Goal: Task Accomplishment & Management: Complete application form

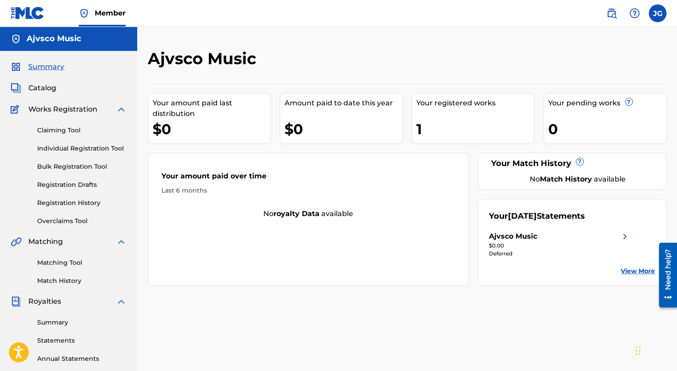
click at [86, 150] on link "Individual Registration Tool" at bounding box center [81, 148] width 89 height 9
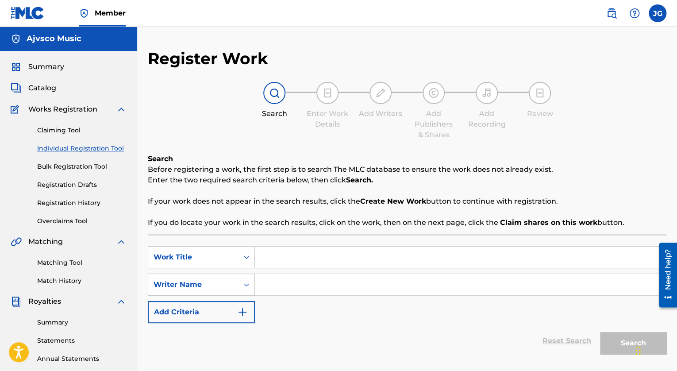
click at [285, 265] on input "Search Form" at bounding box center [460, 256] width 411 height 21
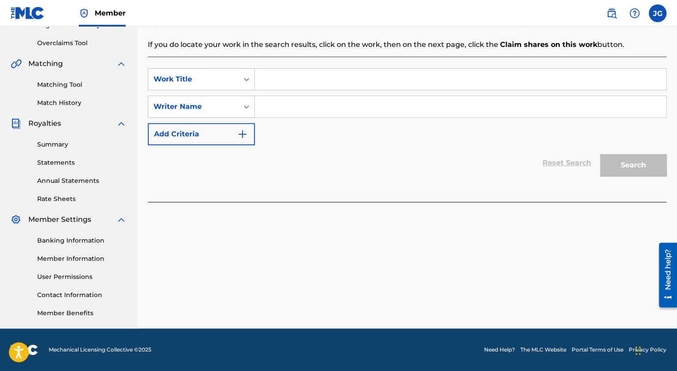
click at [306, 84] on input "Search Form" at bounding box center [460, 79] width 411 height 21
type input "M"
type input "miel + amor"
click at [273, 107] on input "Search Form" at bounding box center [460, 106] width 411 height 21
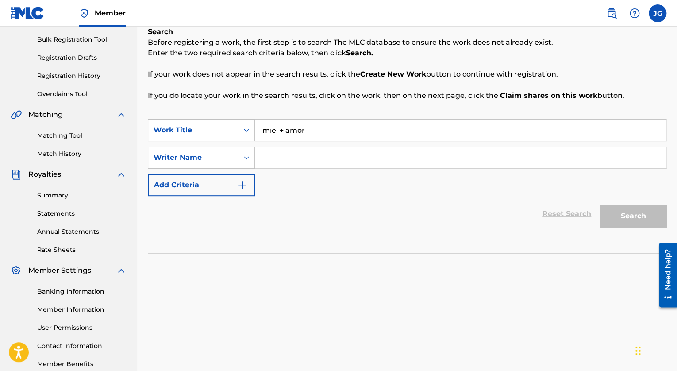
scroll to position [129, 0]
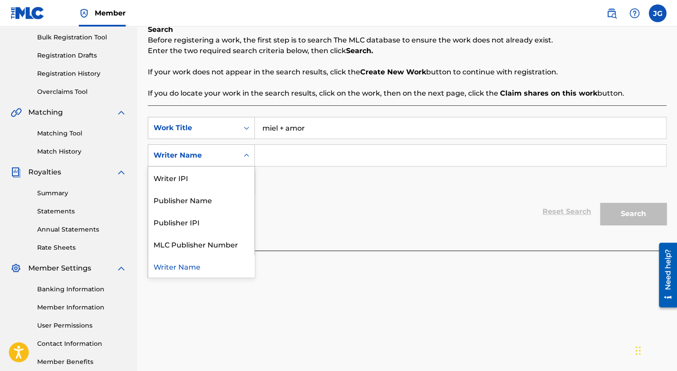
click at [232, 147] on div "Writer Name" at bounding box center [193, 155] width 90 height 17
click at [230, 176] on div "Writer IPI" at bounding box center [201, 177] width 106 height 22
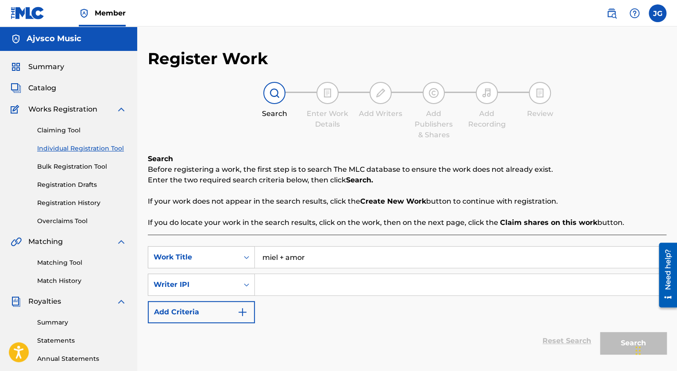
scroll to position [7, 0]
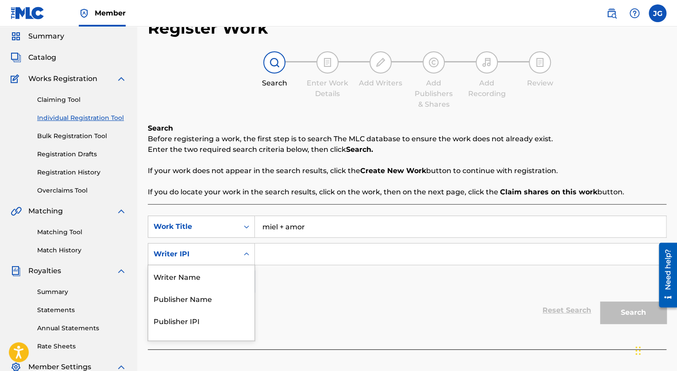
click at [238, 265] on div "5 results available. Use Up and Down to choose options, press Enter to select t…" at bounding box center [201, 254] width 107 height 22
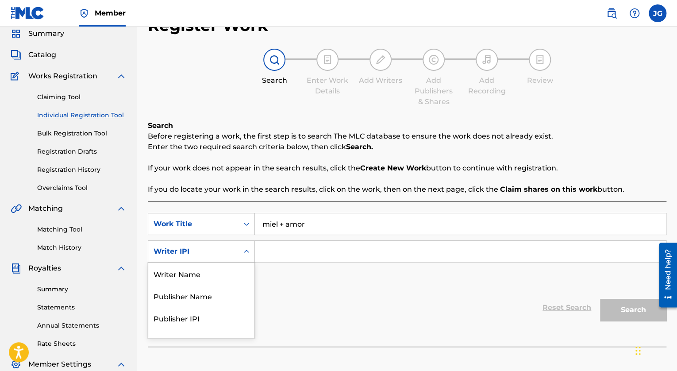
scroll to position [35, 0]
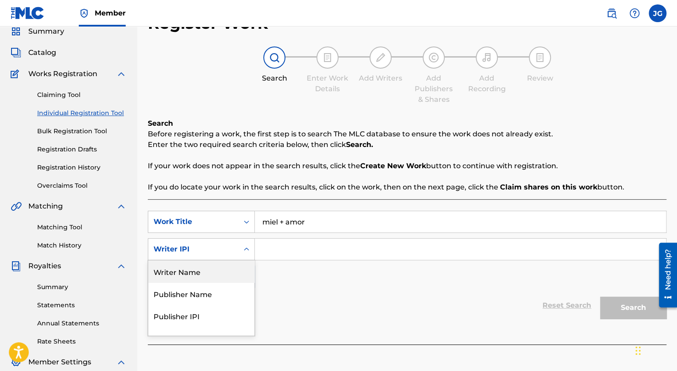
click at [242, 269] on div "Writer Name" at bounding box center [201, 271] width 106 height 22
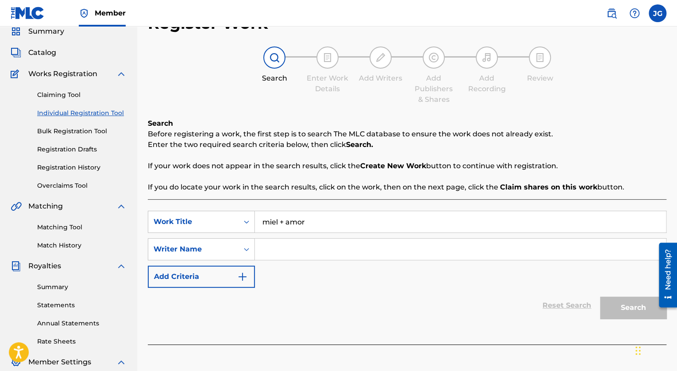
click at [219, 276] on button "Add Criteria" at bounding box center [201, 276] width 107 height 22
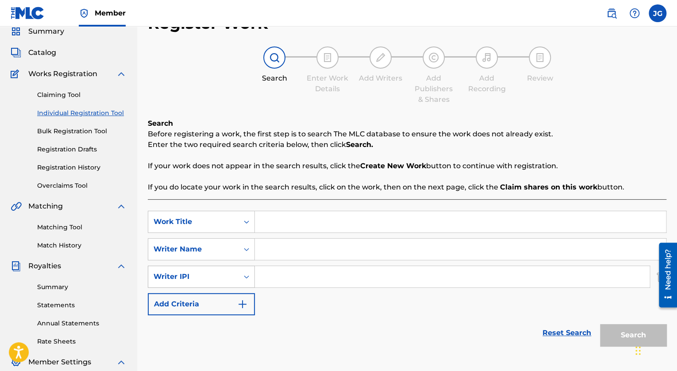
click at [236, 276] on div "Writer IPI" at bounding box center [193, 276] width 90 height 17
click at [286, 304] on div "SearchWithCriteriaeab4dc49-0ca9-404b-9bf5-a5cc8287eec8 Work Title SearchWithCri…" at bounding box center [407, 263] width 518 height 104
click at [283, 215] on input "Search Form" at bounding box center [460, 221] width 411 height 21
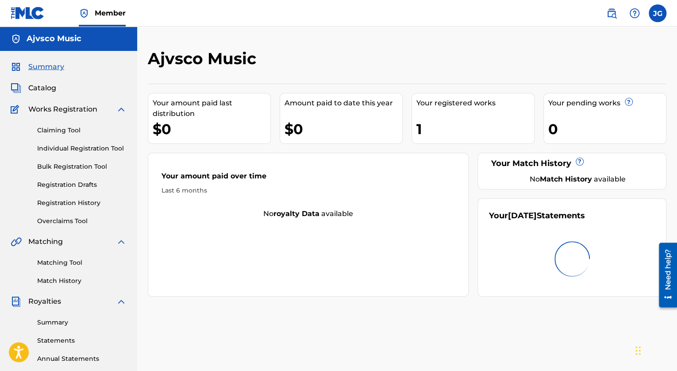
scroll to position [15, 0]
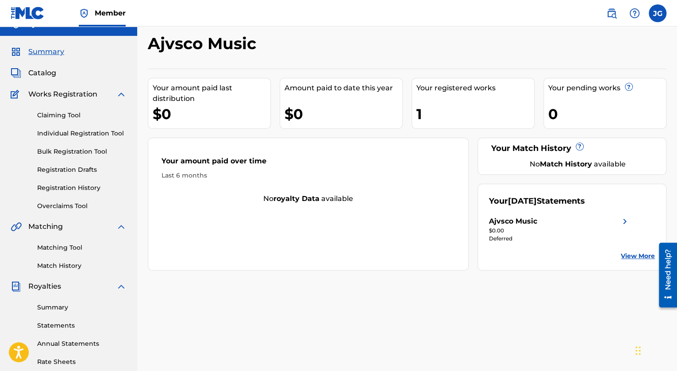
click at [64, 135] on link "Individual Registration Tool" at bounding box center [81, 133] width 89 height 9
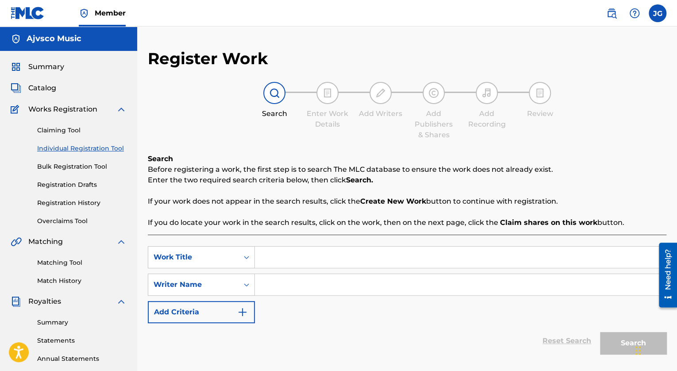
click at [290, 257] on input "Search Form" at bounding box center [460, 256] width 411 height 21
type input "miel + amor"
click at [302, 283] on input "Search Form" at bounding box center [460, 284] width 411 height 21
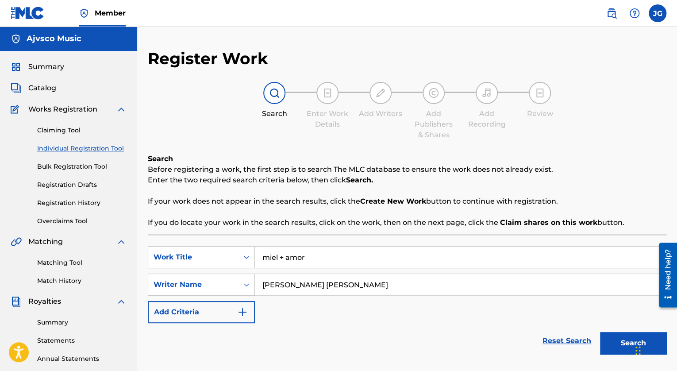
scroll to position [178, 0]
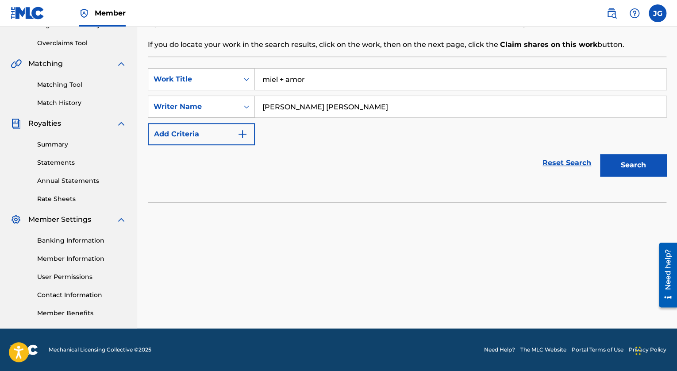
type input "[PERSON_NAME] [PERSON_NAME]"
click at [221, 135] on button "Add Criteria" at bounding box center [201, 134] width 107 height 22
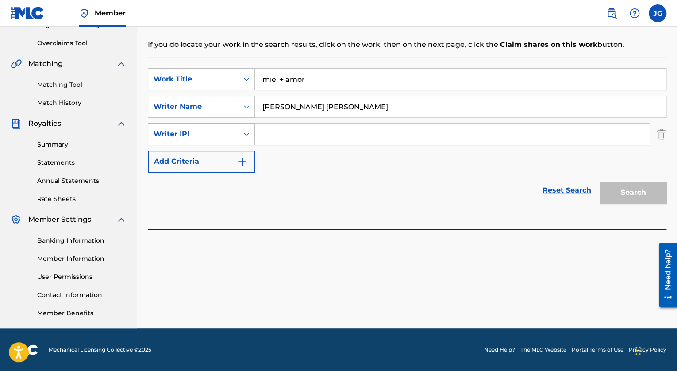
click at [229, 135] on div "Writer IPI" at bounding box center [193, 134] width 80 height 11
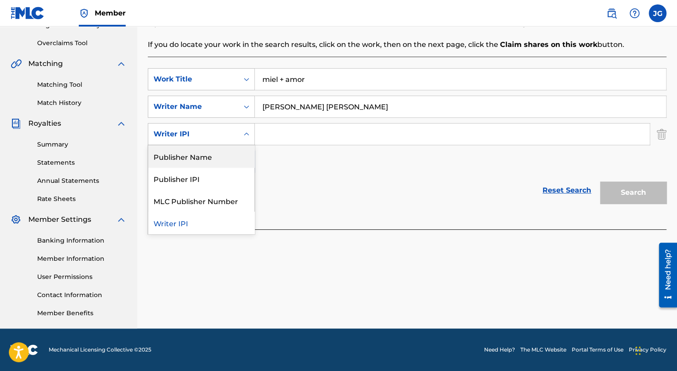
click at [302, 173] on div "Reset Search Search" at bounding box center [407, 190] width 518 height 35
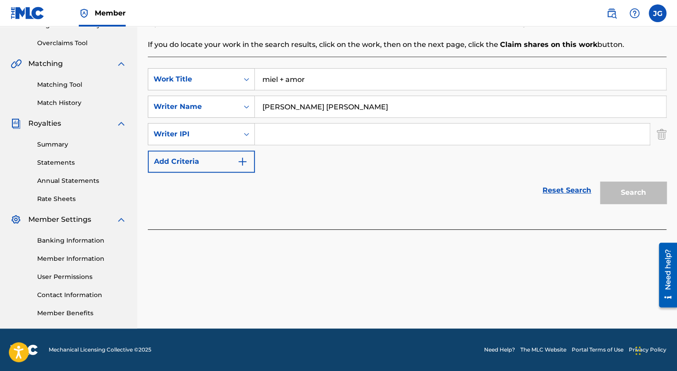
click at [348, 99] on input "[PERSON_NAME] [PERSON_NAME]" at bounding box center [460, 106] width 411 height 21
drag, startPoint x: 348, startPoint y: 99, endPoint x: 235, endPoint y: 111, distance: 113.4
click at [235, 111] on div "SearchWithCriteria72057e0b-a0c9-40ab-a684-fcee1d7a9a7a Writer Name [PERSON_NAME…" at bounding box center [407, 107] width 518 height 22
click at [575, 188] on link "Reset Search" at bounding box center [567, 189] width 58 height 19
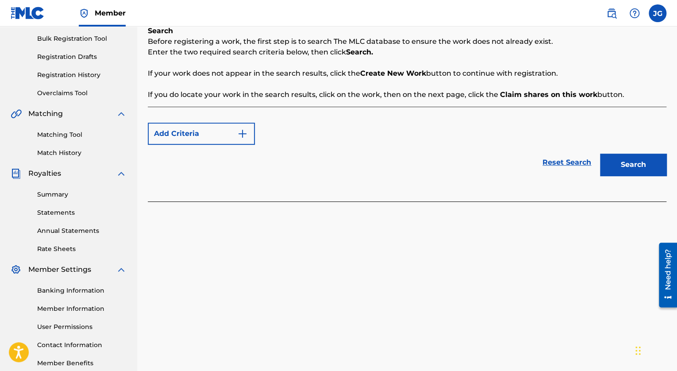
scroll to position [131, 0]
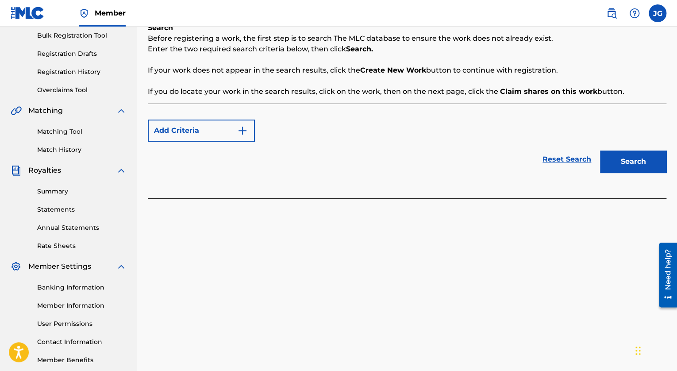
click at [626, 153] on button "Search" at bounding box center [633, 161] width 66 height 22
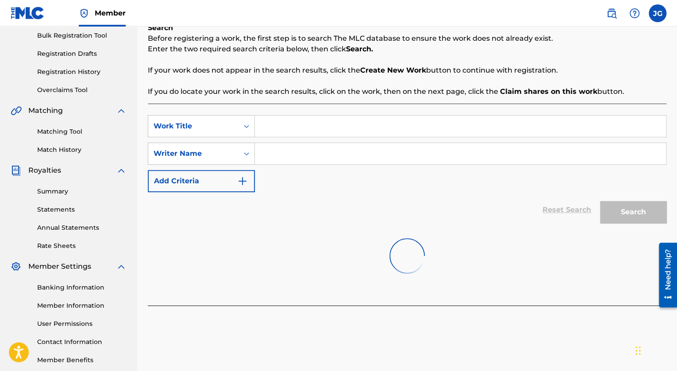
click at [525, 128] on input "Search Form" at bounding box center [460, 125] width 411 height 21
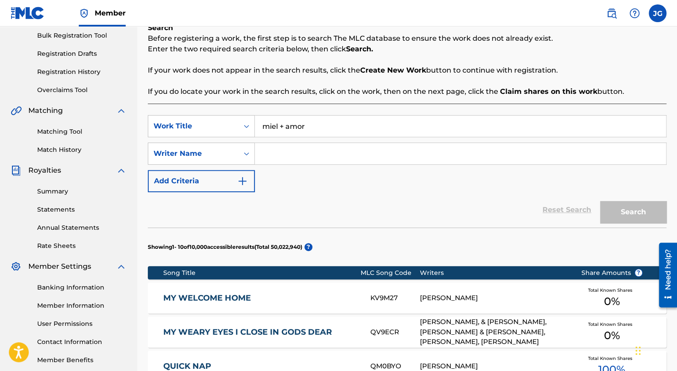
click at [525, 128] on input "miel + amor" at bounding box center [460, 125] width 411 height 21
type input "miel + amor"
click at [477, 218] on div "Reset Search Search" at bounding box center [407, 209] width 518 height 35
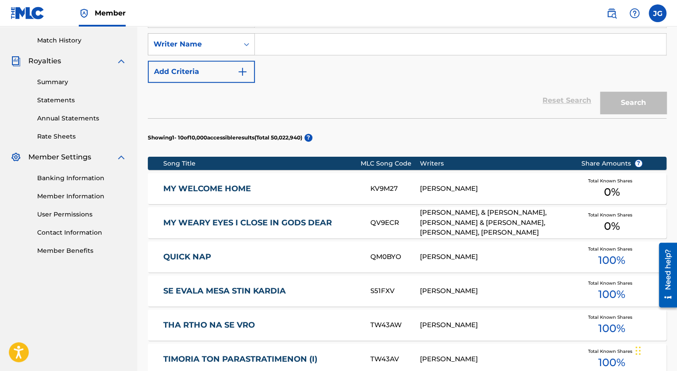
scroll to position [240, 0]
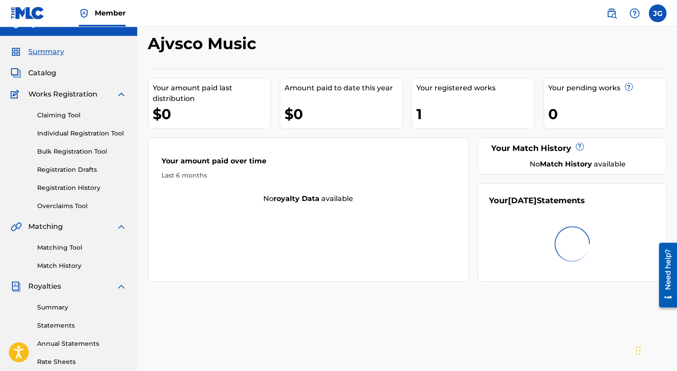
scroll to position [178, 0]
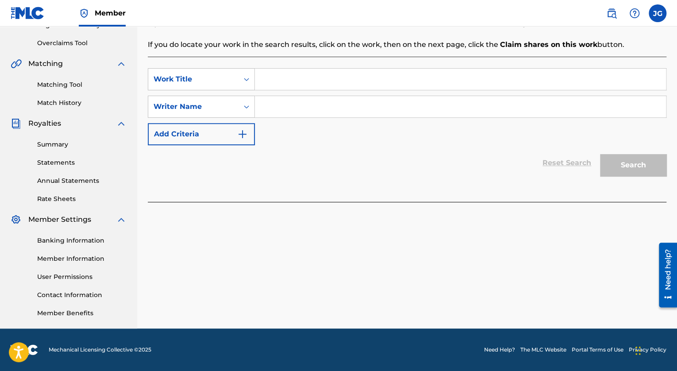
click at [312, 87] on input "Search Form" at bounding box center [460, 79] width 411 height 21
type input "miel + amor"
click at [290, 115] on input "Search Form" at bounding box center [460, 106] width 411 height 21
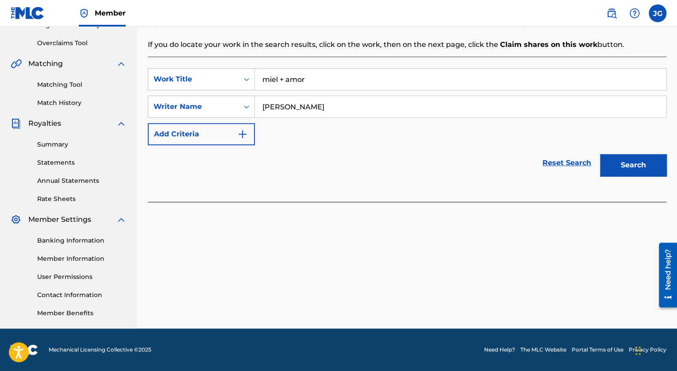
type input "[PERSON_NAME]"
click at [631, 161] on button "Search" at bounding box center [633, 165] width 66 height 22
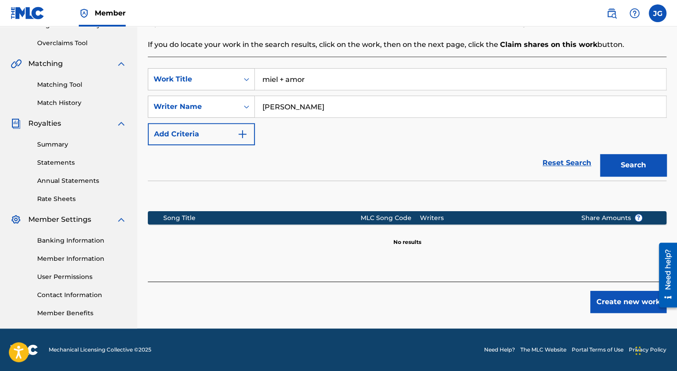
click at [605, 299] on button "Create new work" at bounding box center [628, 302] width 76 height 22
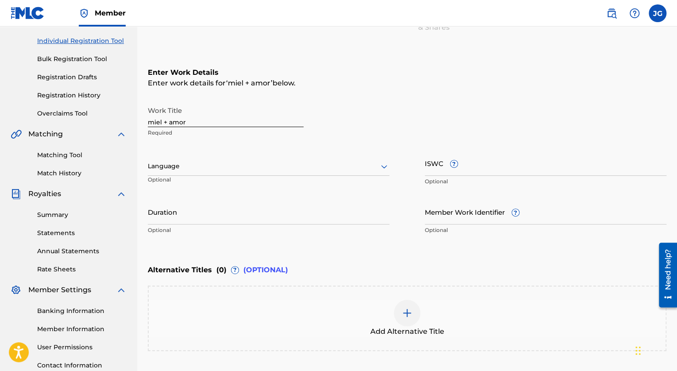
scroll to position [108, 0]
click at [321, 168] on div at bounding box center [269, 165] width 242 height 11
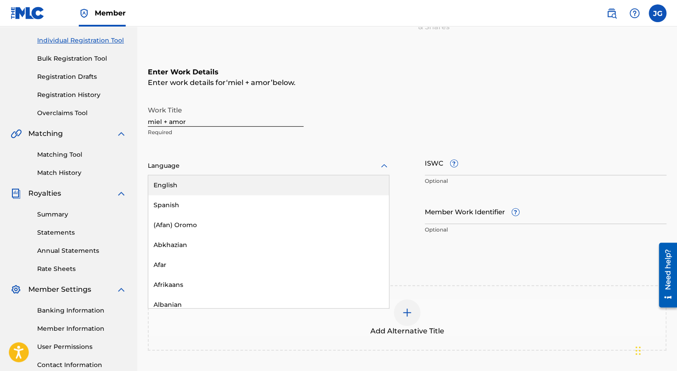
type input "a"
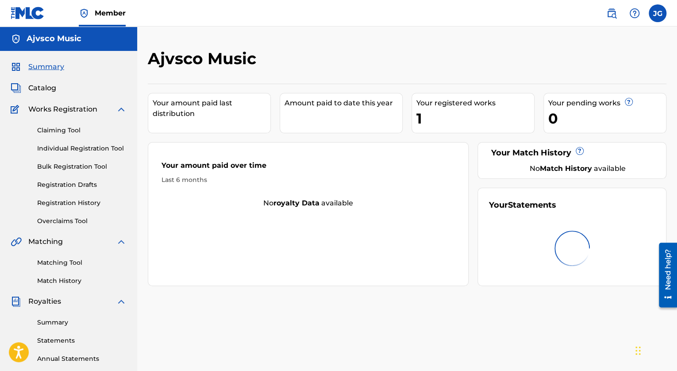
scroll to position [108, 0]
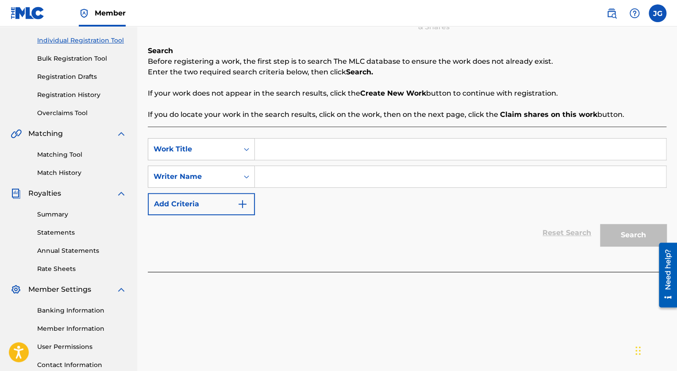
click at [324, 140] on input "Search Form" at bounding box center [460, 148] width 411 height 21
type input "miel + amor"
click at [310, 176] on input "Search Form" at bounding box center [460, 176] width 411 height 21
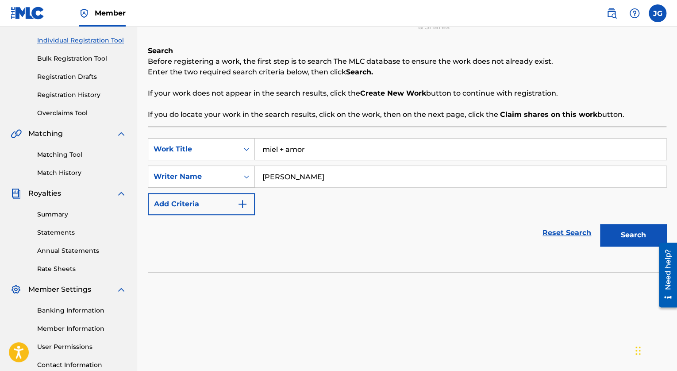
type input "[PERSON_NAME]"
click at [640, 242] on button "Search" at bounding box center [633, 235] width 66 height 22
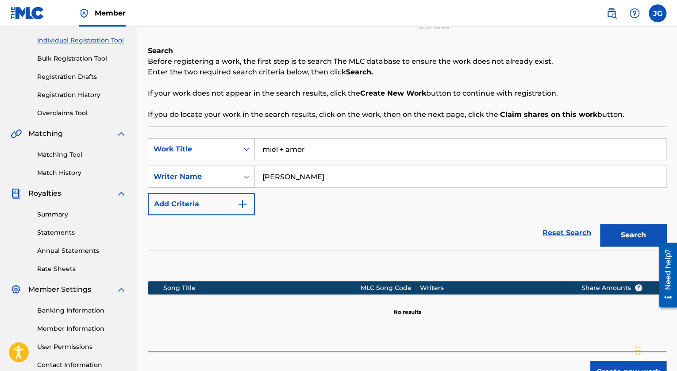
scroll to position [178, 0]
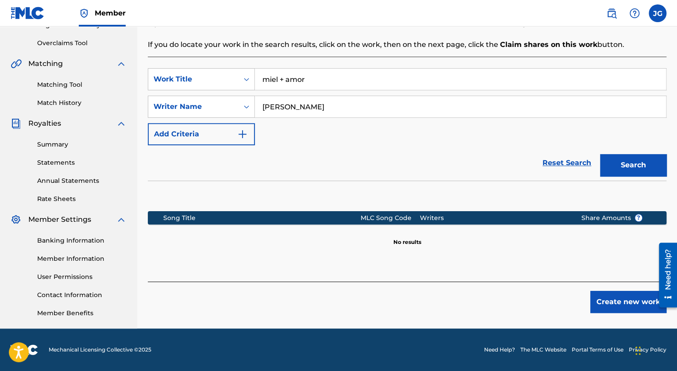
drag, startPoint x: 340, startPoint y: 80, endPoint x: 140, endPoint y: 83, distance: 200.4
click at [140, 83] on div "Register Work Search Enter Work Details Add Writers Add Publishers & Shares Add…" at bounding box center [407, 99] width 540 height 457
click at [621, 167] on button "Search" at bounding box center [633, 165] width 66 height 22
click at [282, 84] on input "el tres" at bounding box center [460, 79] width 411 height 21
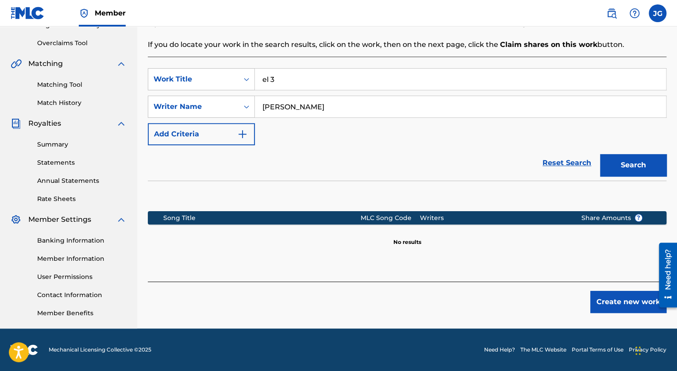
type input "el 3"
click at [613, 162] on button "Search" at bounding box center [633, 165] width 66 height 22
click at [292, 79] on input "el 3" at bounding box center [460, 79] width 411 height 21
click at [422, 173] on div "Reset Search Search" at bounding box center [407, 162] width 518 height 35
drag, startPoint x: 322, startPoint y: 105, endPoint x: 0, endPoint y: 165, distance: 327.6
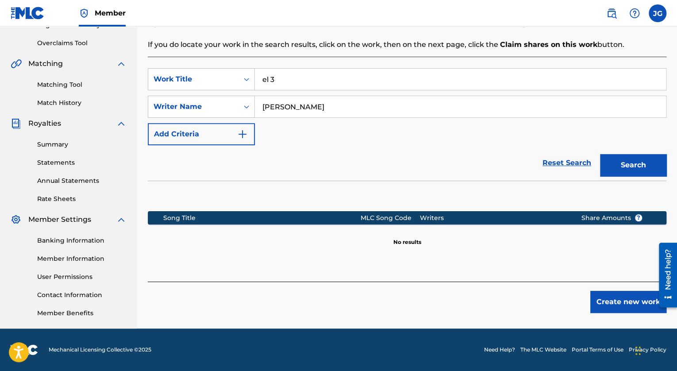
click at [0, 165] on main "Ajvsco Music Summary Catalog Works Registration Claiming Tool Individual Regist…" at bounding box center [338, 88] width 677 height 479
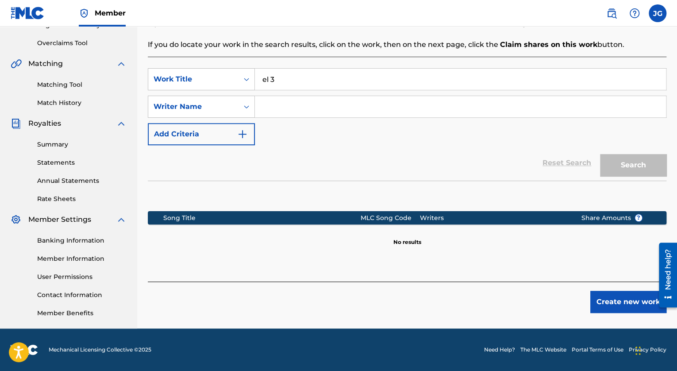
drag, startPoint x: 294, startPoint y: 80, endPoint x: 76, endPoint y: 100, distance: 218.9
click at [76, 100] on main "Ajvsco Music Summary Catalog Works Registration Claiming Tool Individual Regist…" at bounding box center [338, 88] width 677 height 479
click at [205, 118] on div "SearchWithCriteriaeab4dc49-0ca9-404b-9bf5-a5cc8287eec8 Work Title SearchWithCri…" at bounding box center [407, 106] width 518 height 77
click at [280, 109] on input "Search Form" at bounding box center [460, 106] width 411 height 21
type input "[PERSON_NAME]"
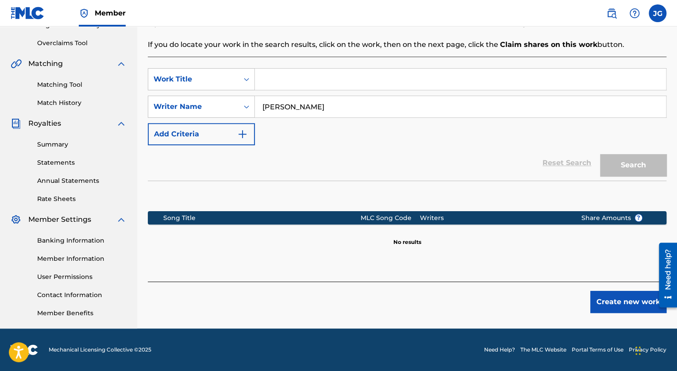
click at [332, 82] on input "Search Form" at bounding box center [460, 79] width 411 height 21
type input "Chillaquil"
click at [626, 176] on div "Search" at bounding box center [630, 162] width 71 height 35
click at [646, 157] on button "Search" at bounding box center [633, 165] width 66 height 22
click at [367, 99] on input "[PERSON_NAME]" at bounding box center [460, 106] width 411 height 21
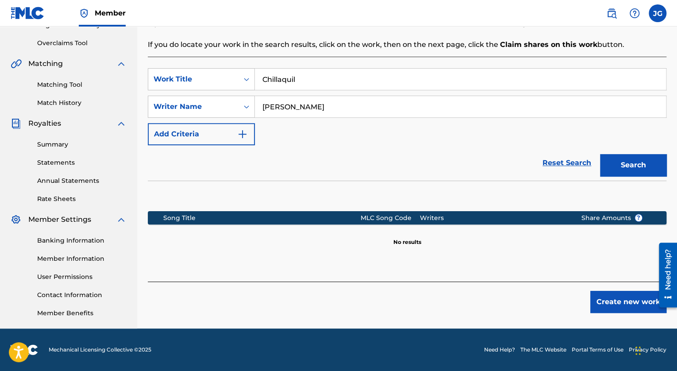
click at [321, 107] on input "[PERSON_NAME]" at bounding box center [460, 106] width 411 height 21
type input "[PERSON_NAME]"
click at [627, 161] on button "Search" at bounding box center [633, 165] width 66 height 22
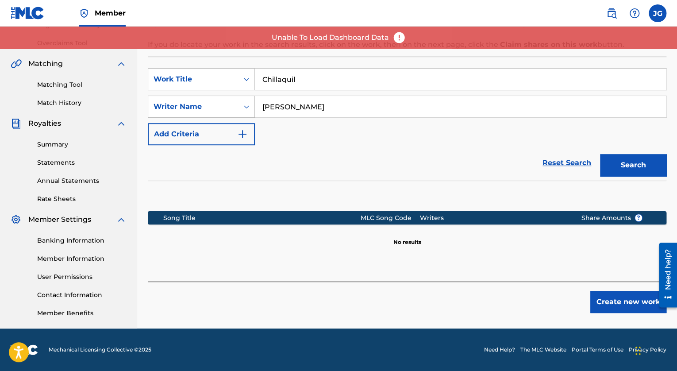
drag, startPoint x: 333, startPoint y: 84, endPoint x: 162, endPoint y: 101, distance: 171.6
click at [162, 101] on div "SearchWithCriteriaeab4dc49-0ca9-404b-9bf5-a5cc8287eec8 Work Title Chillaquil Se…" at bounding box center [407, 106] width 518 height 77
click at [395, 100] on input "[PERSON_NAME]" at bounding box center [460, 106] width 411 height 21
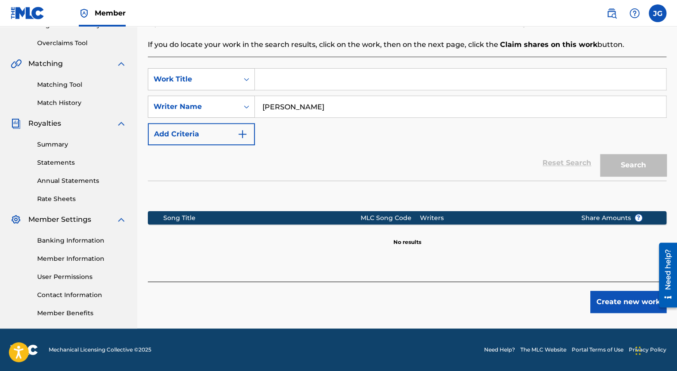
click at [627, 306] on button "Create new work" at bounding box center [628, 302] width 76 height 22
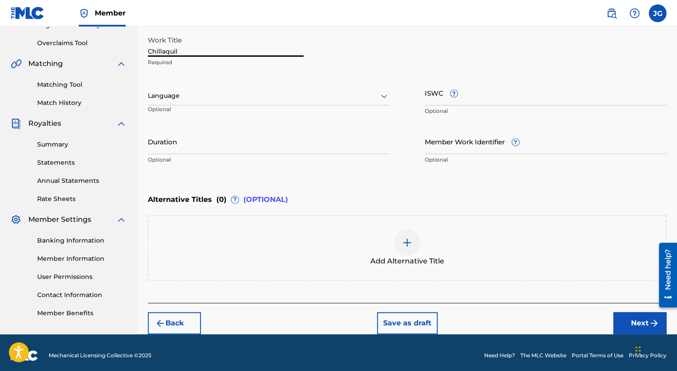
drag, startPoint x: 218, startPoint y: 51, endPoint x: 0, endPoint y: 98, distance: 223.0
click at [0, 98] on main "Ajvsco Music Summary Catalog Works Registration Claiming Tool Individual Regist…" at bounding box center [338, 91] width 677 height 485
type input "miel + amor"
click at [375, 95] on div at bounding box center [269, 95] width 242 height 11
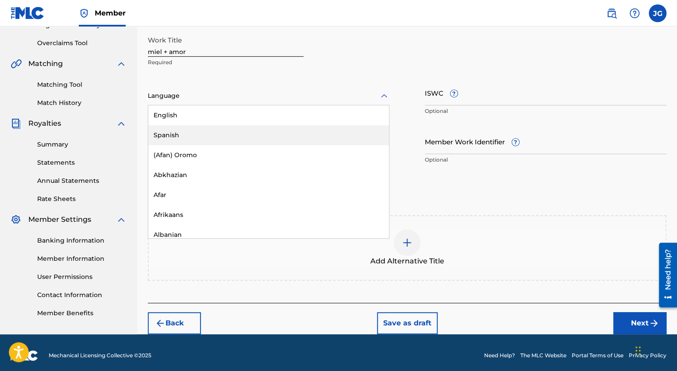
click at [324, 135] on div "Spanish" at bounding box center [268, 135] width 241 height 20
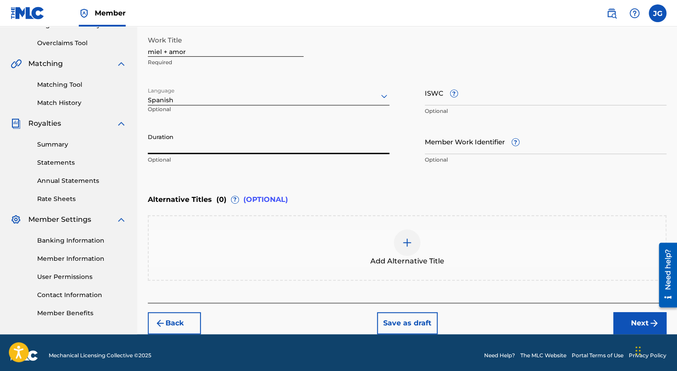
click at [306, 144] on input "Duration" at bounding box center [269, 141] width 242 height 25
type input "02:52"
click at [370, 180] on div "Enter Work Details Enter work details for ‘ miel + amor ’ below. Work Title mie…" at bounding box center [407, 83] width 518 height 214
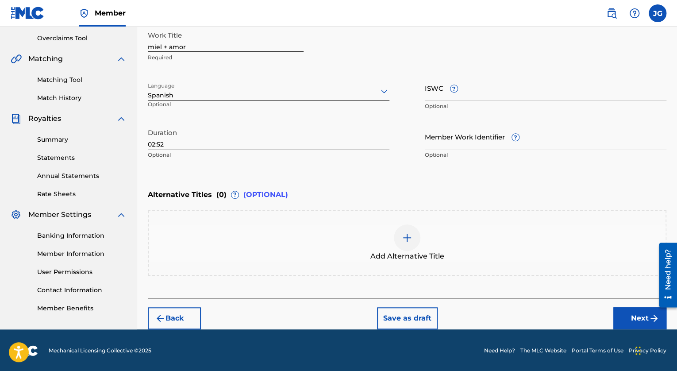
click at [457, 139] on input "Member Work Identifier ?" at bounding box center [546, 136] width 242 height 25
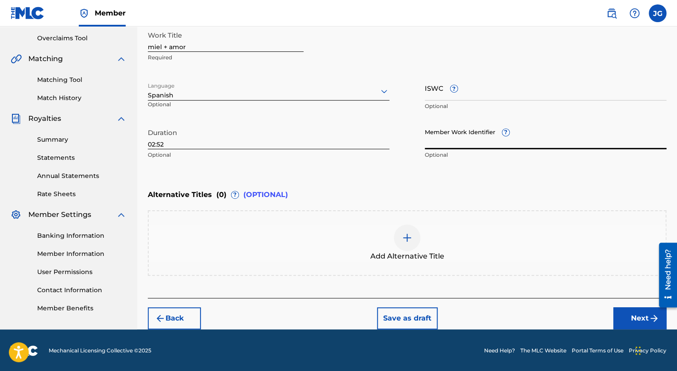
click at [639, 317] on button "Next" at bounding box center [639, 318] width 53 height 22
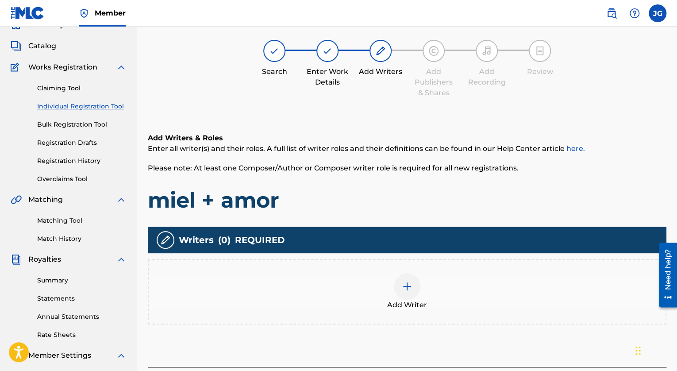
scroll to position [40, 0]
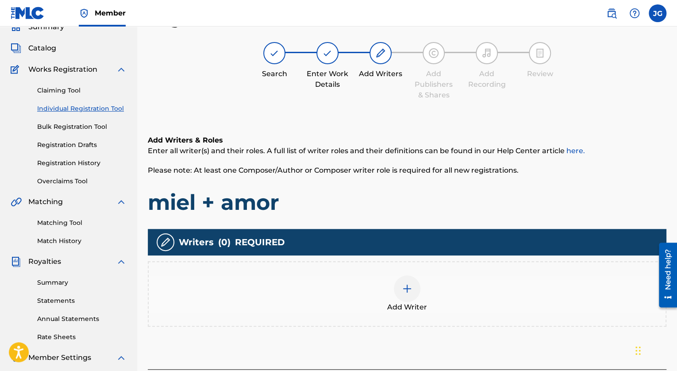
click at [410, 284] on img at bounding box center [407, 288] width 11 height 11
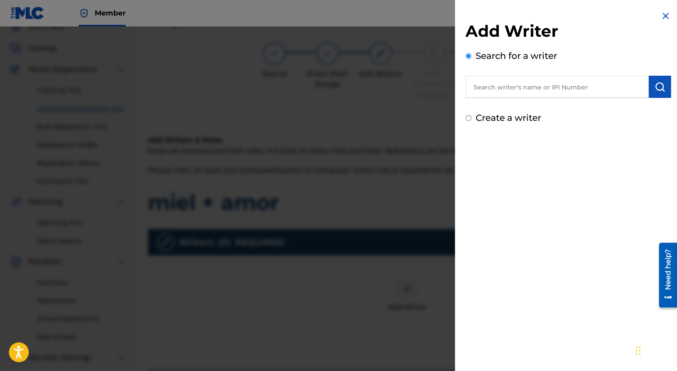
click at [506, 93] on input "text" at bounding box center [556, 87] width 183 height 22
type input "[PERSON_NAME] [PERSON_NAME]"
click at [604, 87] on input "text" at bounding box center [556, 87] width 183 height 22
click at [669, 92] on div "Add Writer Search for a writer Searching, please wait... Create a writer" at bounding box center [568, 73] width 226 height 147
click at [662, 89] on img "submit" at bounding box center [659, 86] width 11 height 11
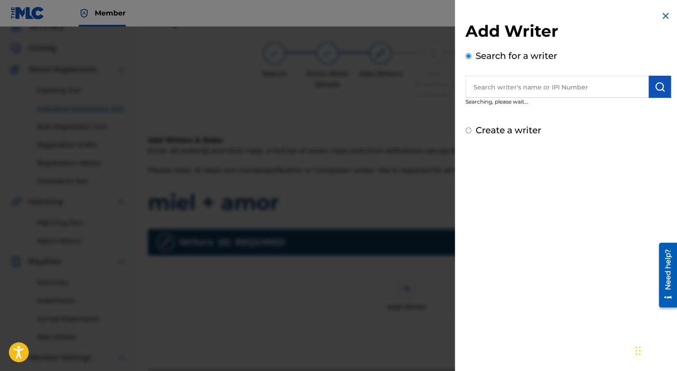
click at [600, 90] on input "text" at bounding box center [556, 87] width 183 height 22
paste input "1253677927"
click at [656, 84] on img "submit" at bounding box center [659, 86] width 11 height 11
click at [472, 92] on input "1253677927" at bounding box center [556, 87] width 183 height 22
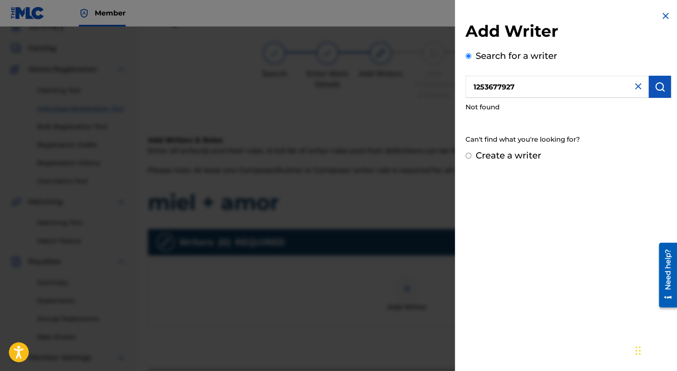
type input "1253677927"
click at [527, 89] on input "1253677927" at bounding box center [556, 87] width 183 height 22
paste input "1253677927"
type input "1253677927"
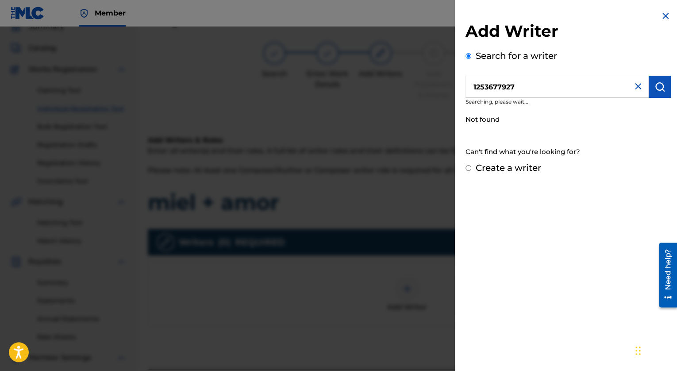
click at [471, 165] on input "Create a writer" at bounding box center [468, 168] width 6 height 6
radio input "false"
radio input "true"
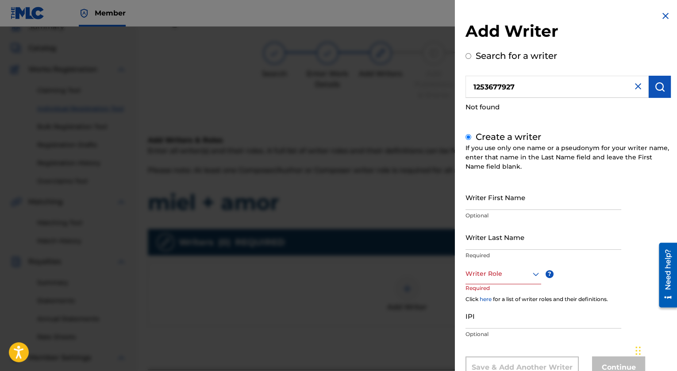
drag, startPoint x: 551, startPoint y: 85, endPoint x: 406, endPoint y: 92, distance: 145.3
click at [406, 92] on div "Add Writer Search for a writer 1253677927 Not found Create a writer If you use …" at bounding box center [338, 199] width 677 height 344
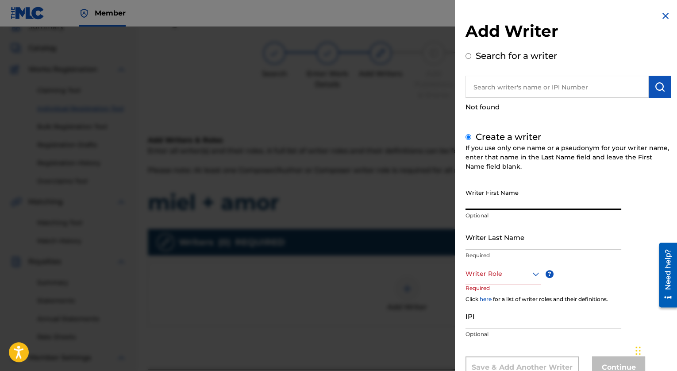
click at [586, 199] on input "Writer First Name" at bounding box center [543, 196] width 156 height 25
type input "Lia"
type input "[PERSON_NAME]"
click at [502, 282] on div "Writer Role" at bounding box center [503, 274] width 76 height 20
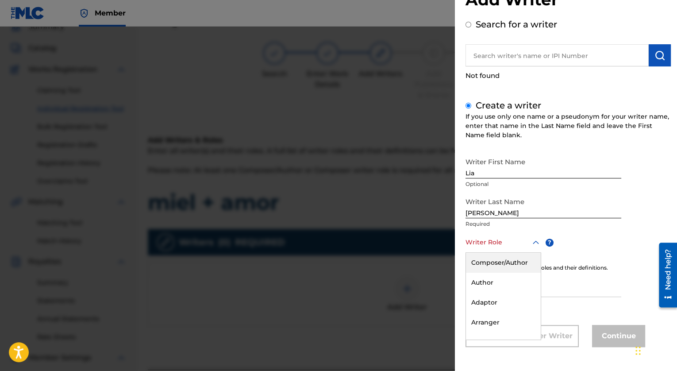
click at [518, 264] on div "Composer/Author" at bounding box center [503, 263] width 75 height 20
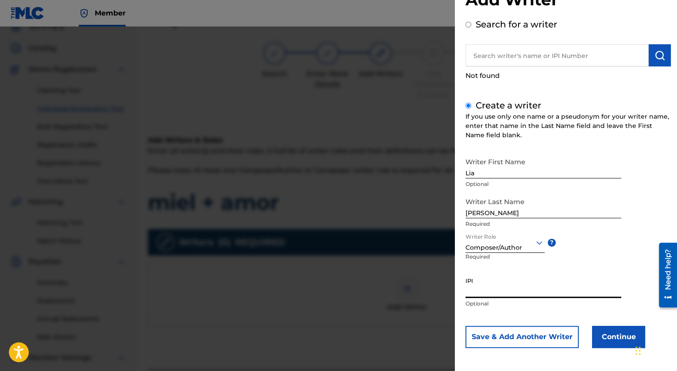
click at [541, 286] on input "IPI" at bounding box center [543, 284] width 156 height 25
paste input "1253677927"
type input "1253677927"
click at [548, 337] on button "Save & Add Another Writer" at bounding box center [521, 337] width 113 height 22
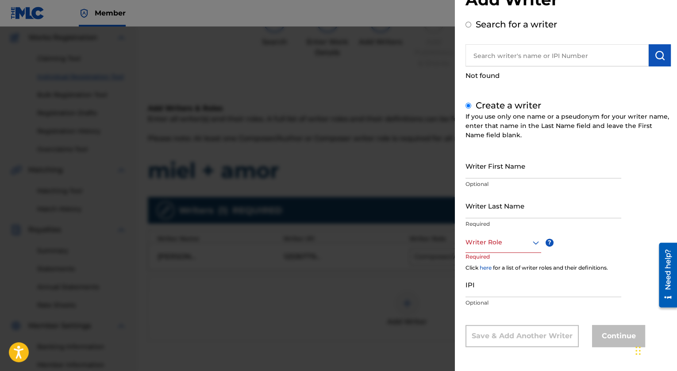
scroll to position [72, 0]
click at [556, 167] on input "Writer First Name" at bounding box center [543, 165] width 156 height 25
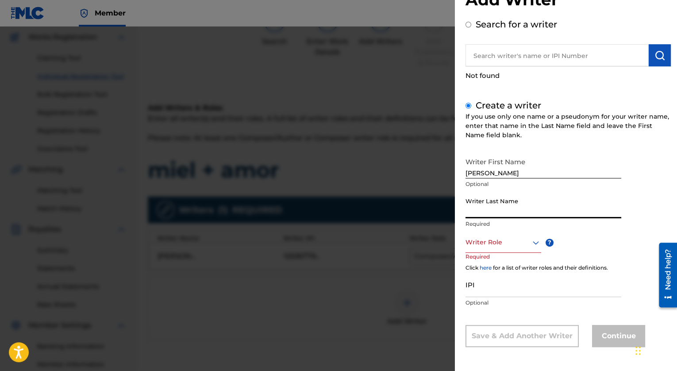
click at [556, 167] on input "[PERSON_NAME]" at bounding box center [543, 165] width 156 height 25
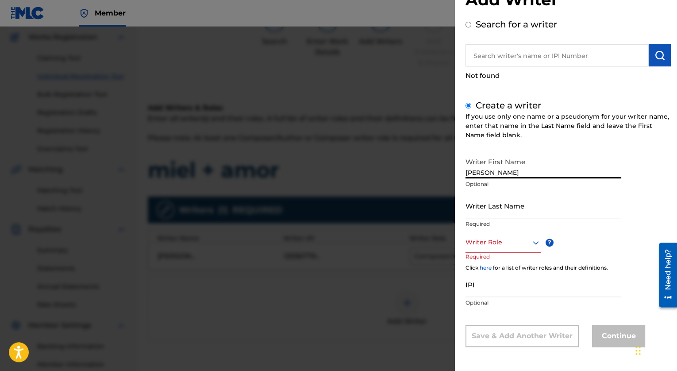
type input "[PERSON_NAME]"
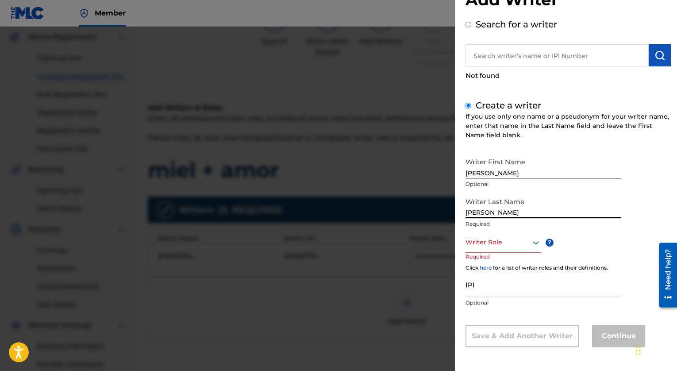
type input "[PERSON_NAME]"
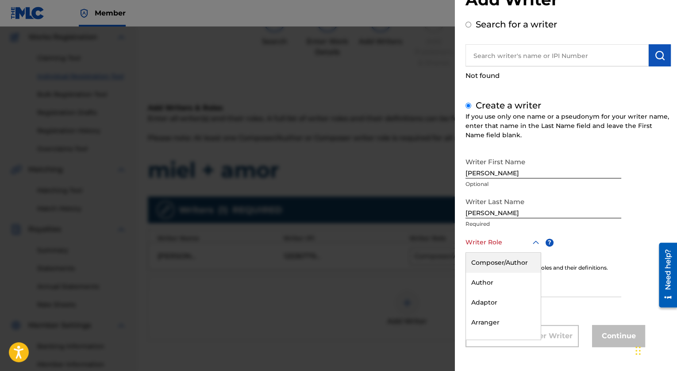
click at [516, 246] on div at bounding box center [503, 242] width 76 height 11
click at [515, 257] on div "Composer/Author" at bounding box center [503, 263] width 75 height 20
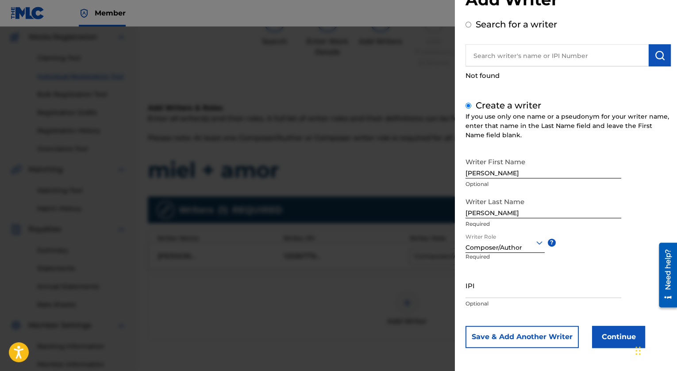
scroll to position [32, 0]
click at [518, 288] on input "IPI" at bounding box center [543, 284] width 156 height 25
click at [550, 335] on button "Save & Add Another Writer" at bounding box center [521, 336] width 113 height 22
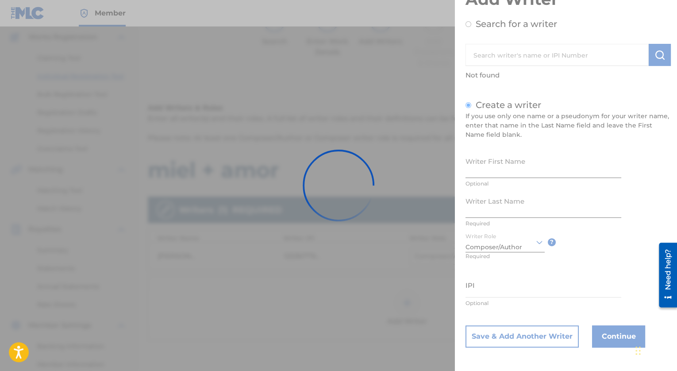
scroll to position [31, 0]
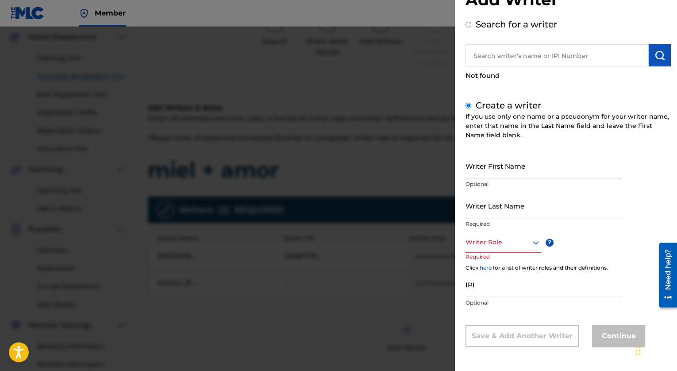
click at [524, 165] on input "Writer First Name" at bounding box center [543, 165] width 156 height 25
click at [573, 59] on input "text" at bounding box center [556, 55] width 183 height 22
radio input "true"
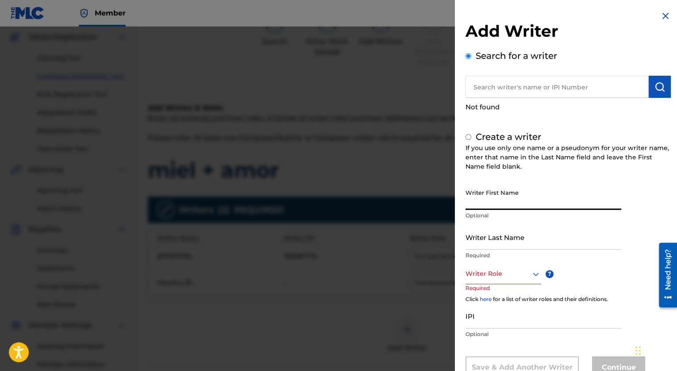
paste input "1153089465"
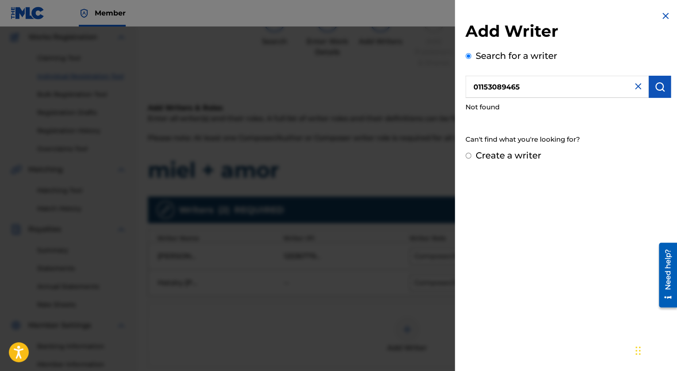
type input "01153089465"
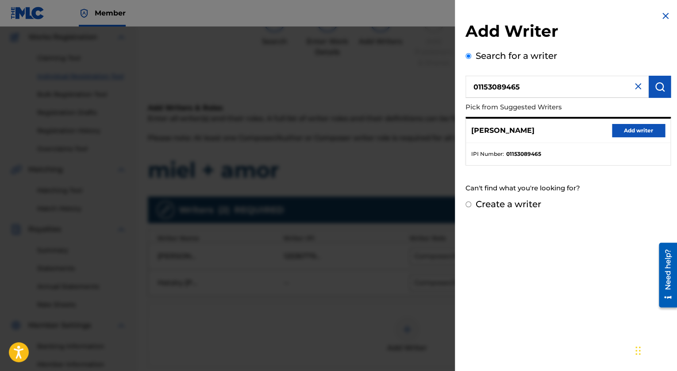
click at [648, 133] on button "Add writer" at bounding box center [638, 130] width 53 height 13
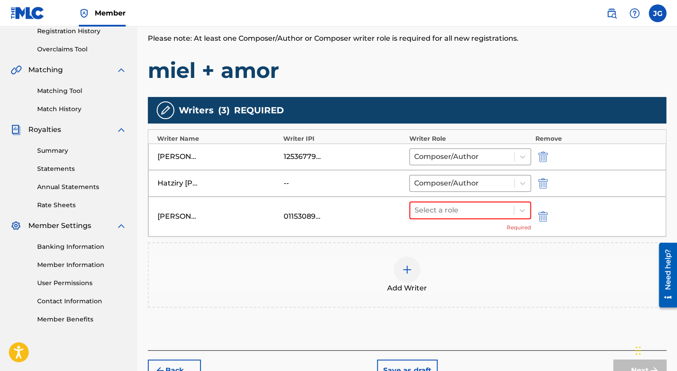
scroll to position [172, 0]
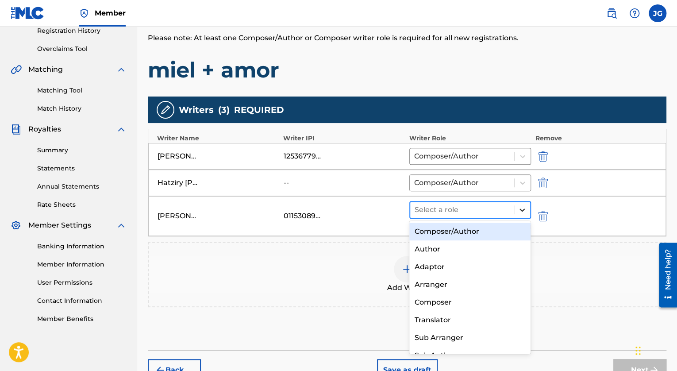
click at [521, 206] on icon at bounding box center [522, 209] width 9 height 9
click at [487, 229] on div "Composer/Author" at bounding box center [470, 231] width 122 height 18
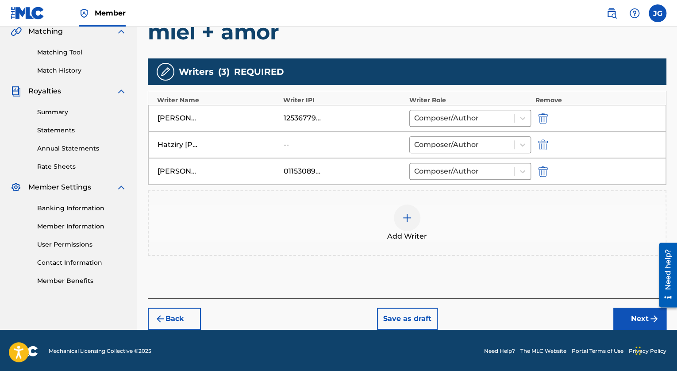
scroll to position [211, 0]
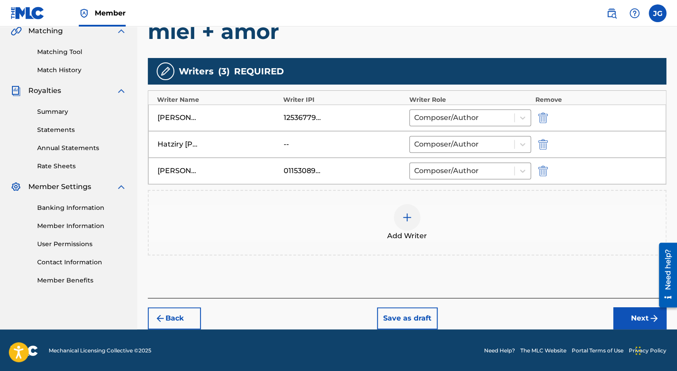
click at [632, 317] on button "Next" at bounding box center [639, 318] width 53 height 22
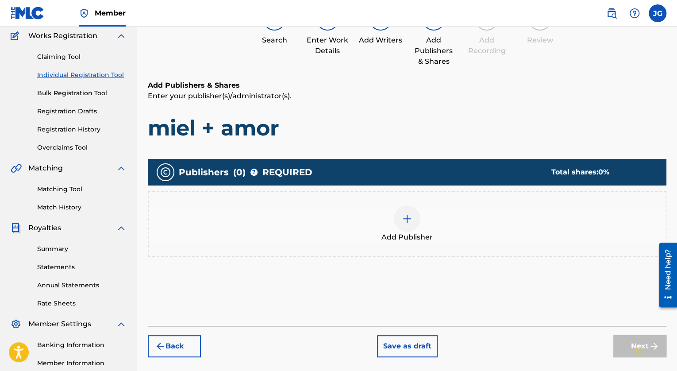
scroll to position [40, 0]
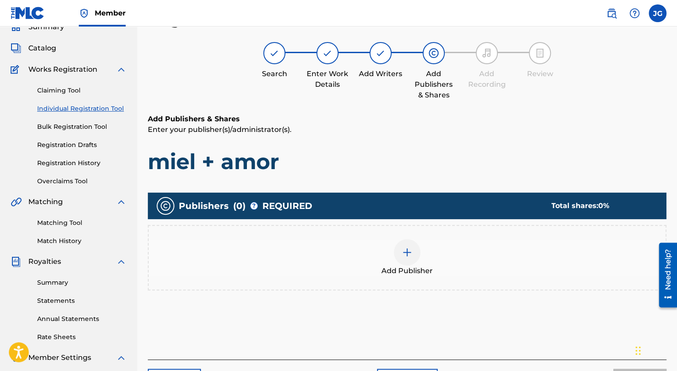
click at [406, 256] on img at bounding box center [407, 252] width 11 height 11
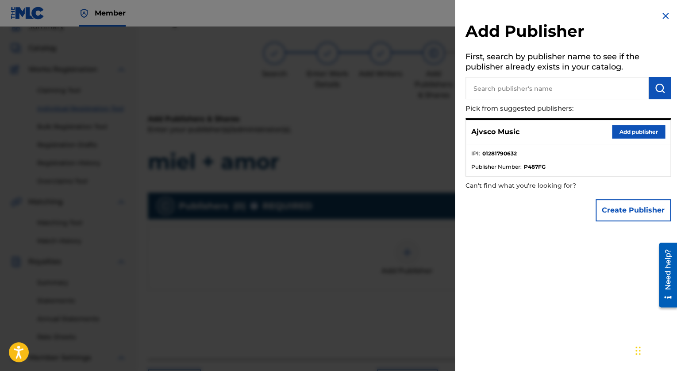
click at [635, 138] on button "Add publisher" at bounding box center [638, 131] width 53 height 13
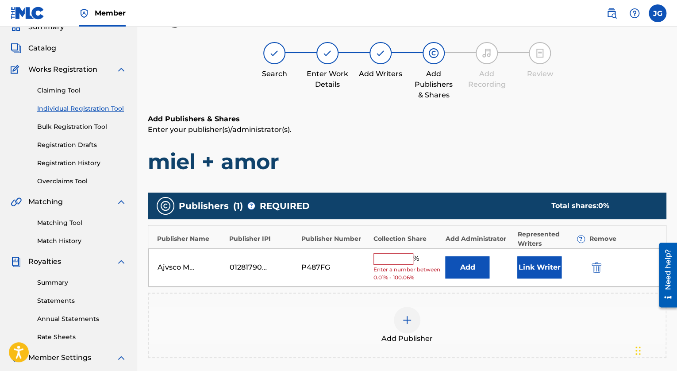
click at [403, 257] on input "text" at bounding box center [393, 259] width 40 height 12
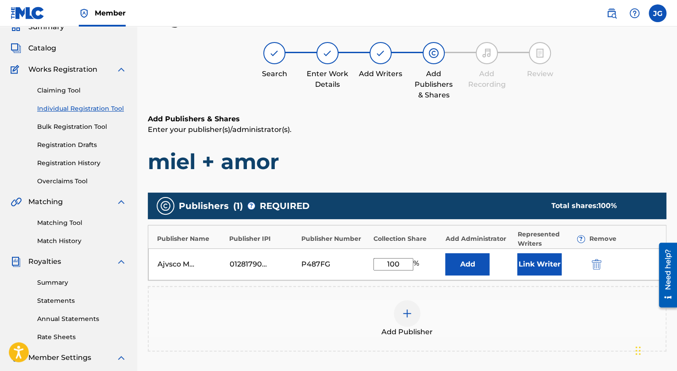
click at [586, 185] on div "Add Publishers & Shares Enter your publisher(s)/administrator(s). miel + amor P…" at bounding box center [407, 267] width 518 height 307
click at [405, 259] on input "100" at bounding box center [393, 264] width 40 height 12
type input "100.06"
click at [528, 130] on p "Enter your publisher(s)/administrator(s)." at bounding box center [407, 129] width 518 height 11
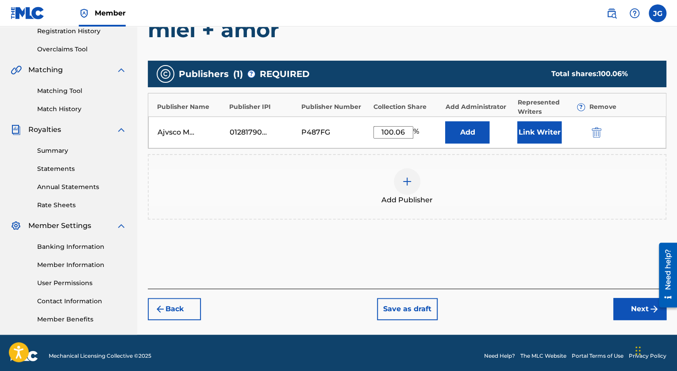
scroll to position [172, 0]
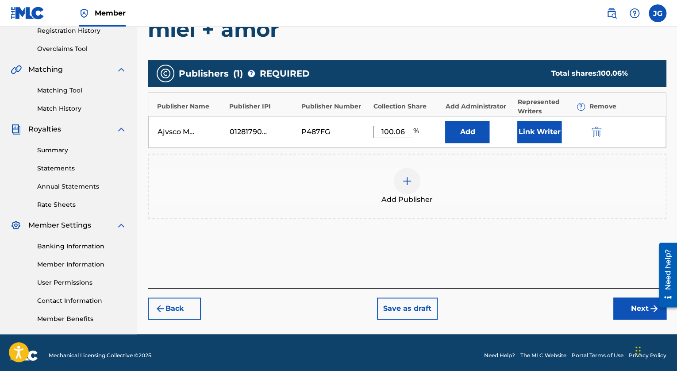
click at [534, 135] on button "Link Writer" at bounding box center [539, 132] width 44 height 22
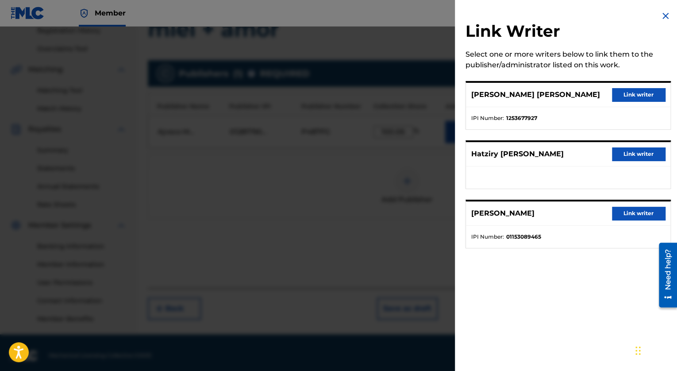
click at [632, 94] on button "Link writer" at bounding box center [638, 94] width 53 height 13
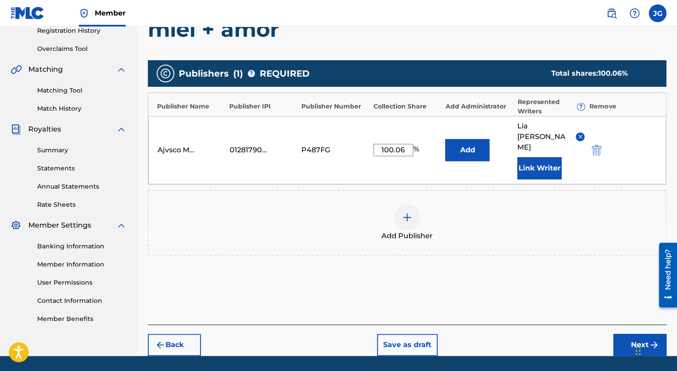
click at [527, 161] on button "Link Writer" at bounding box center [539, 168] width 44 height 22
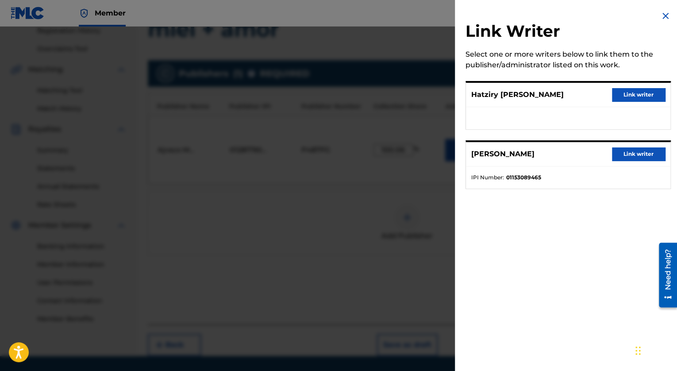
click at [636, 91] on button "Link writer" at bounding box center [638, 94] width 53 height 13
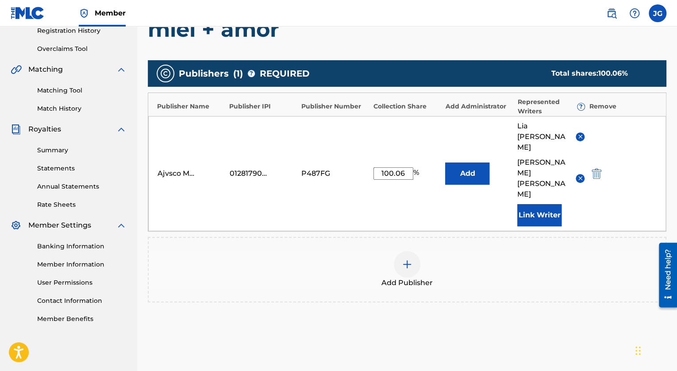
click at [543, 211] on button "Link Writer" at bounding box center [539, 215] width 44 height 22
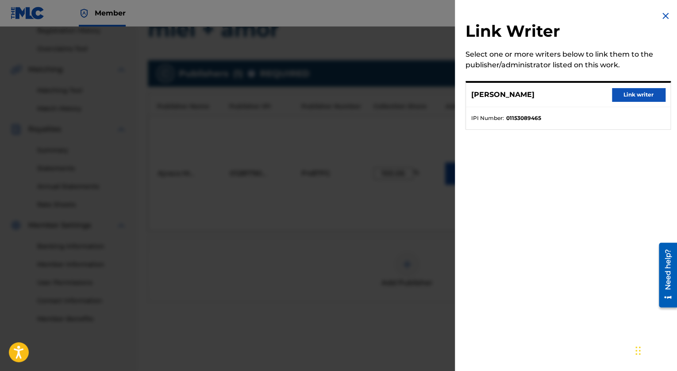
click at [644, 94] on button "Link writer" at bounding box center [638, 94] width 53 height 13
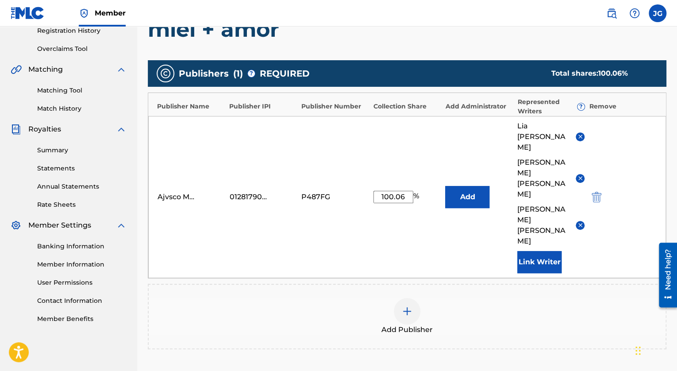
click at [524, 298] on div "Add Publisher" at bounding box center [407, 316] width 517 height 37
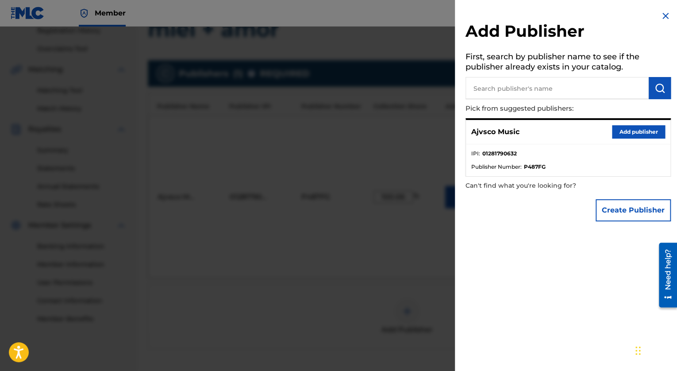
click at [399, 250] on div at bounding box center [338, 212] width 677 height 371
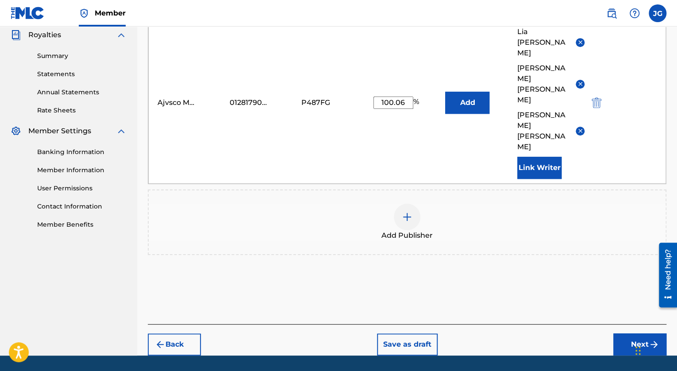
scroll to position [271, 0]
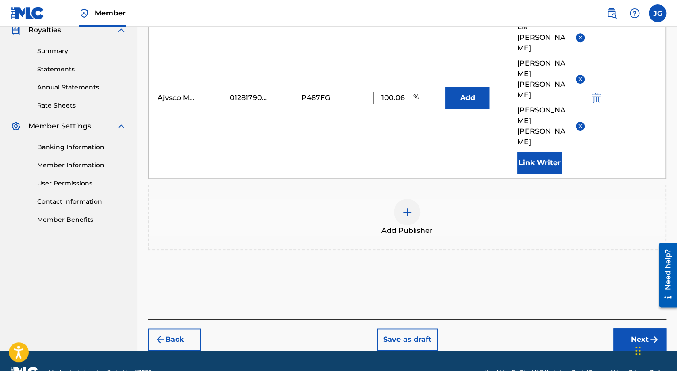
click at [637, 328] on button "Next" at bounding box center [639, 339] width 53 height 22
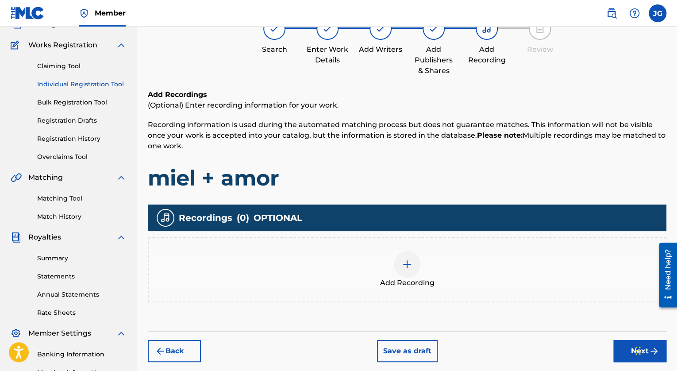
scroll to position [40, 0]
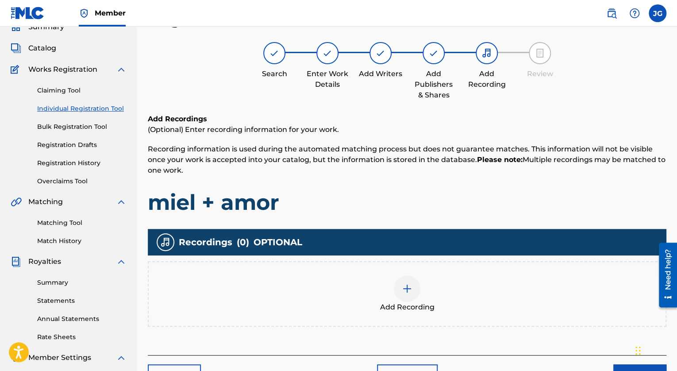
click at [403, 284] on img at bounding box center [407, 288] width 11 height 11
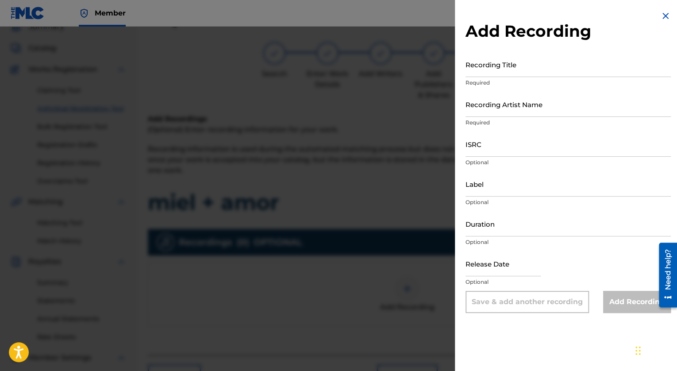
click at [536, 58] on input "Recording Title" at bounding box center [567, 64] width 205 height 25
type input "miel + amor"
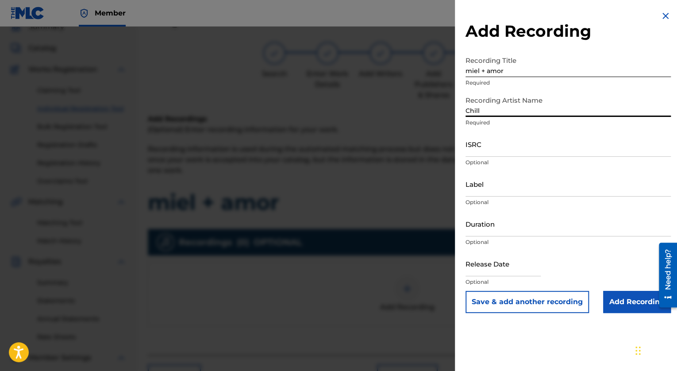
type input "Chill&Go, [PERSON_NAME], HAT"
type input "Ajvsco Label"
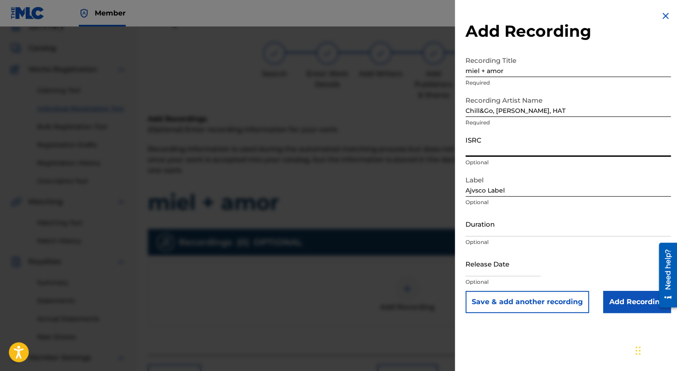
click at [508, 153] on input "ISRC" at bounding box center [567, 143] width 205 height 25
paste input "QZWV32522758"
type input "QZWV32522758"
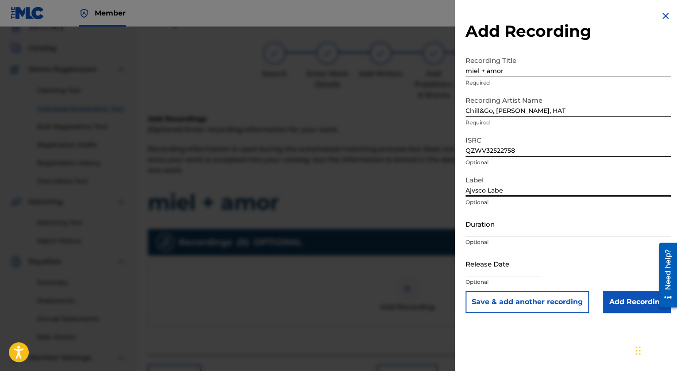
type input "Ajvsco Label"
click at [642, 241] on p "Optional" at bounding box center [567, 242] width 205 height 8
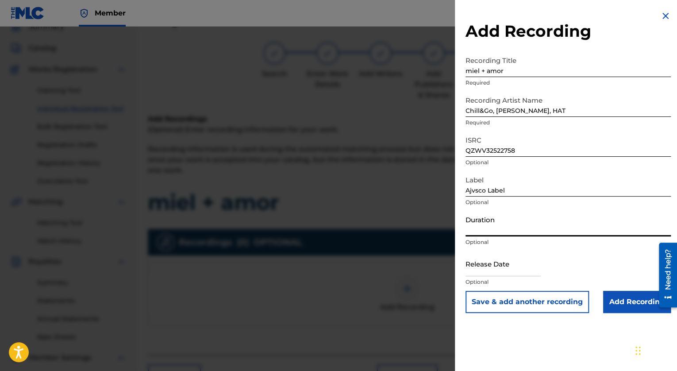
click at [633, 232] on input "Duration" at bounding box center [567, 223] width 205 height 25
type input "02:52"
click at [512, 266] on input "text" at bounding box center [502, 263] width 75 height 25
select select "7"
select select "2025"
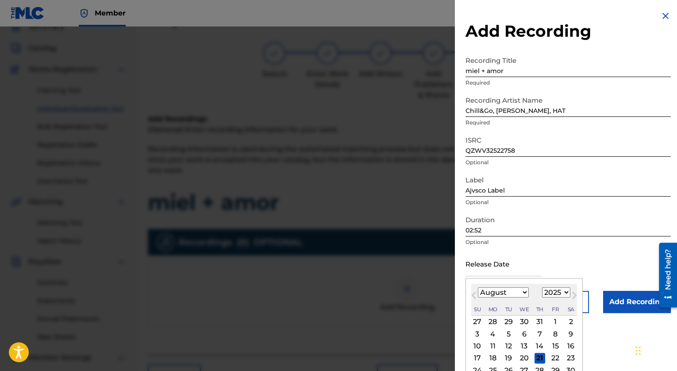
click at [537, 343] on div "14" at bounding box center [539, 346] width 11 height 11
type input "[DATE]"
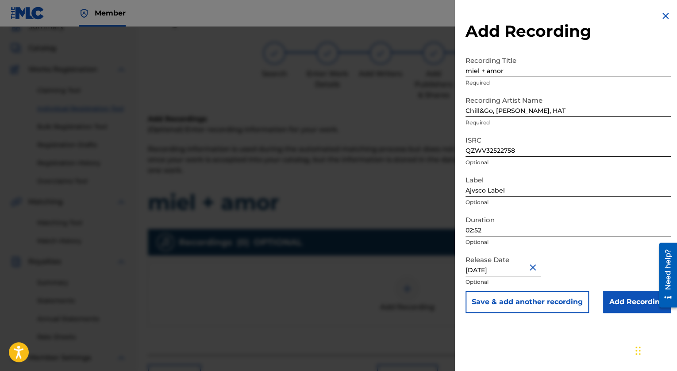
click at [619, 301] on input "Add Recording" at bounding box center [637, 302] width 68 height 22
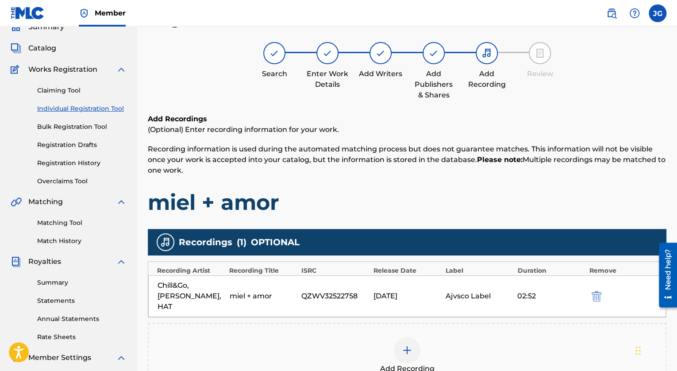
scroll to position [178, 0]
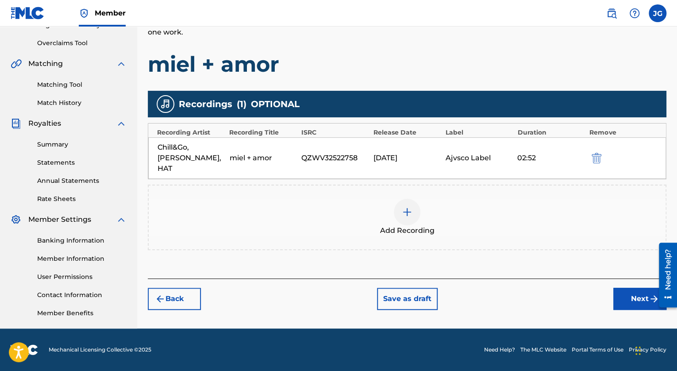
click at [634, 290] on button "Next" at bounding box center [639, 299] width 53 height 22
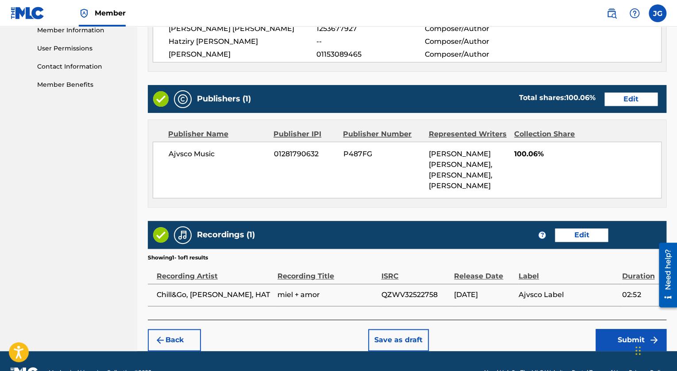
scroll to position [438, 0]
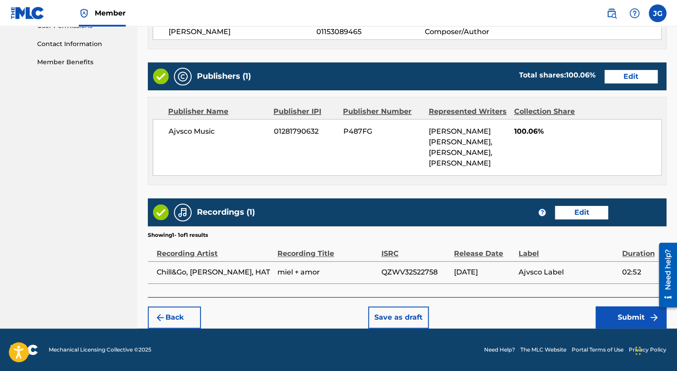
click at [620, 315] on button "Submit" at bounding box center [630, 317] width 71 height 22
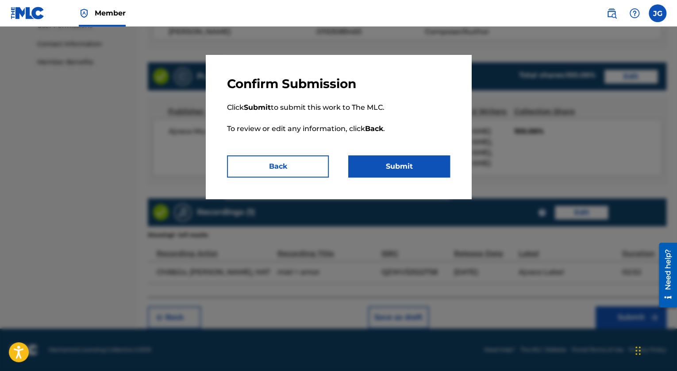
click at [388, 164] on button "Submit" at bounding box center [399, 166] width 102 height 22
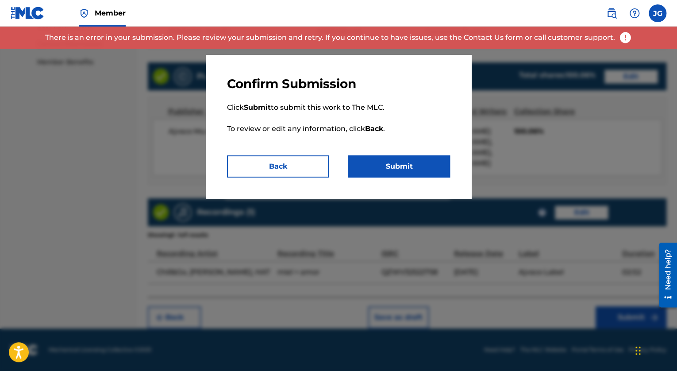
click at [388, 166] on button "Submit" at bounding box center [399, 166] width 102 height 22
click at [288, 172] on button "Back" at bounding box center [278, 166] width 102 height 22
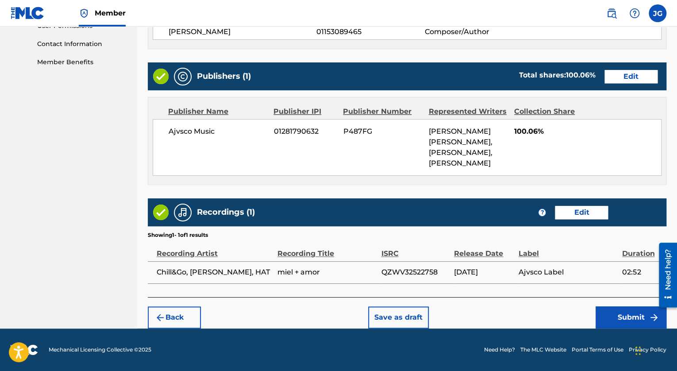
click at [621, 320] on button "Submit" at bounding box center [630, 317] width 71 height 22
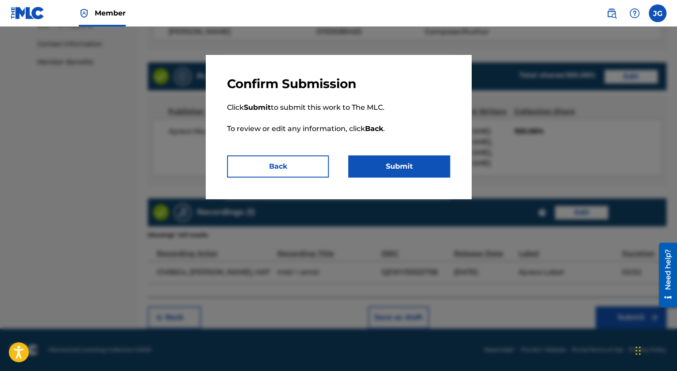
click at [399, 168] on button "Submit" at bounding box center [399, 166] width 102 height 22
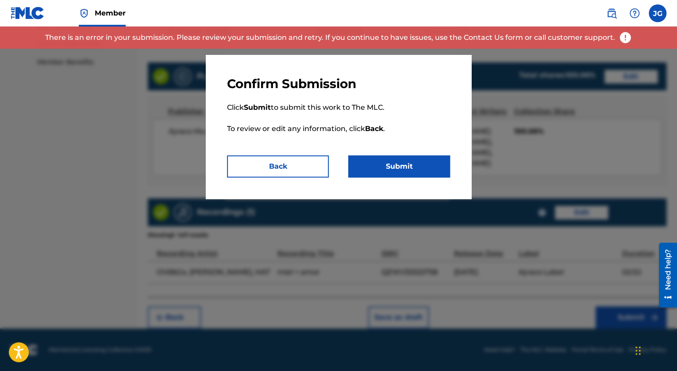
click at [626, 35] on img at bounding box center [624, 37] width 13 height 13
click at [300, 175] on button "Back" at bounding box center [278, 166] width 102 height 22
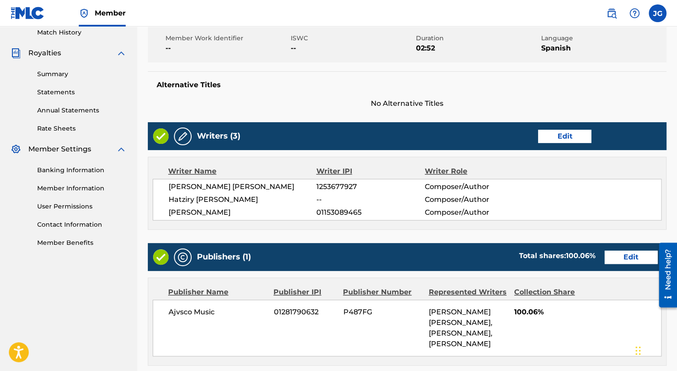
scroll to position [247, 0]
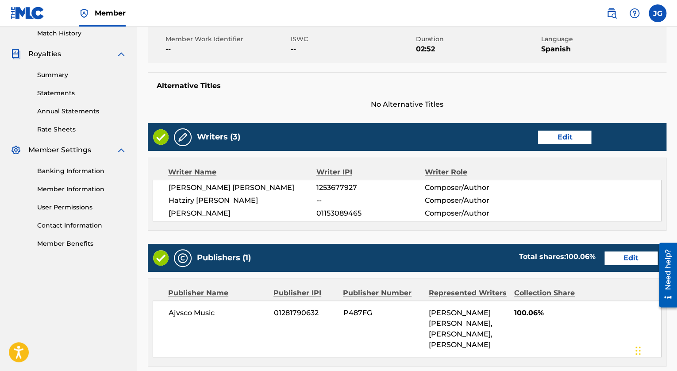
click at [622, 255] on button "Edit" at bounding box center [630, 257] width 53 height 13
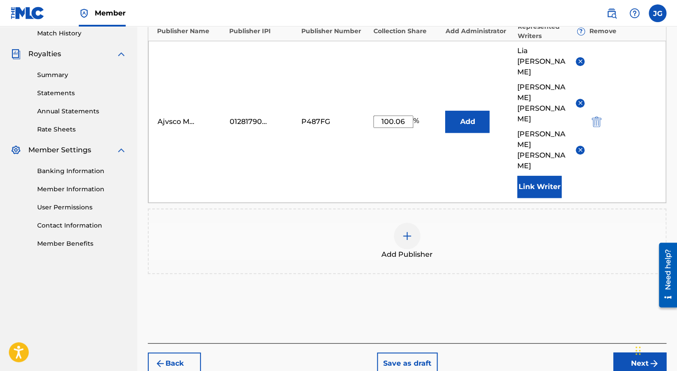
click at [403, 115] on input "100.06" at bounding box center [393, 121] width 40 height 12
type input "100"
click at [551, 299] on div "Add Publishers & Shares Enter your publisher(s)/administrator(s). miel + amor P…" at bounding box center [407, 124] width 518 height 437
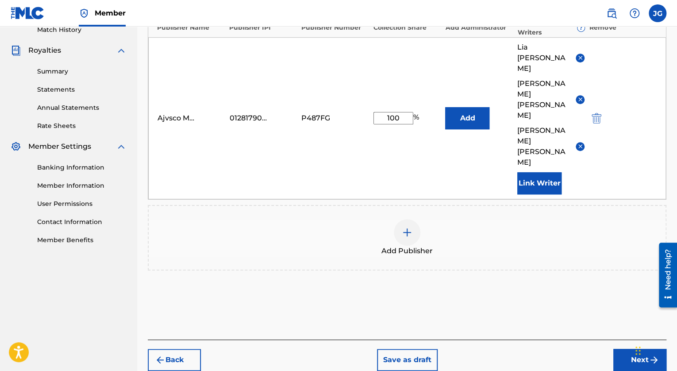
click at [631, 349] on button "Next" at bounding box center [639, 360] width 53 height 22
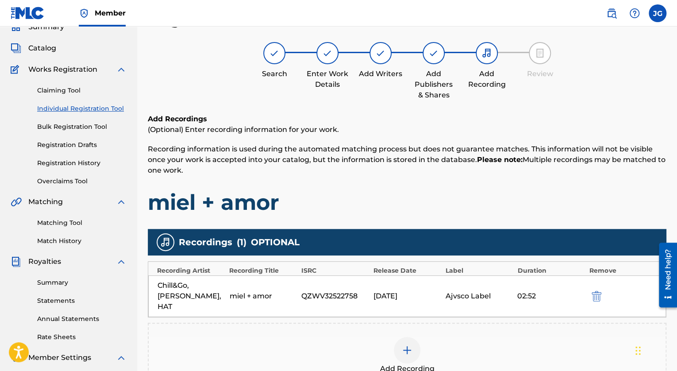
scroll to position [178, 0]
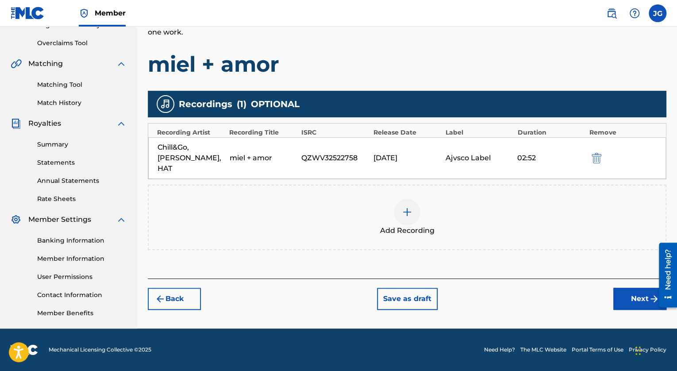
click at [629, 288] on button "Next" at bounding box center [639, 299] width 53 height 22
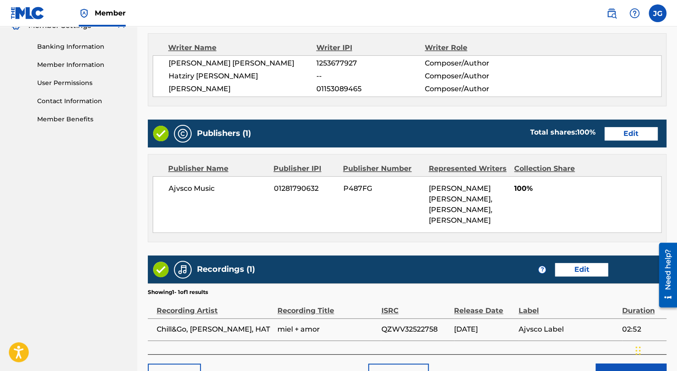
scroll to position [438, 0]
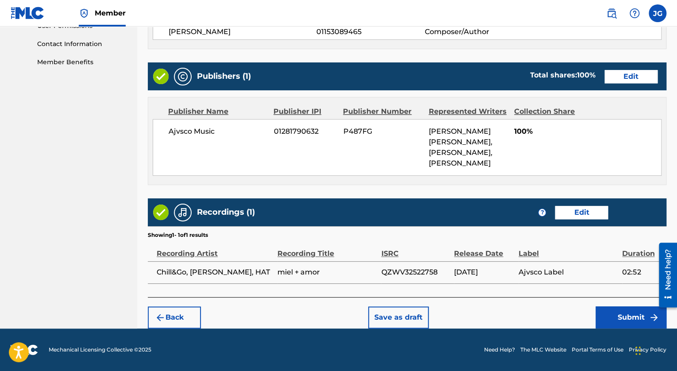
click at [624, 315] on button "Submit" at bounding box center [630, 317] width 71 height 22
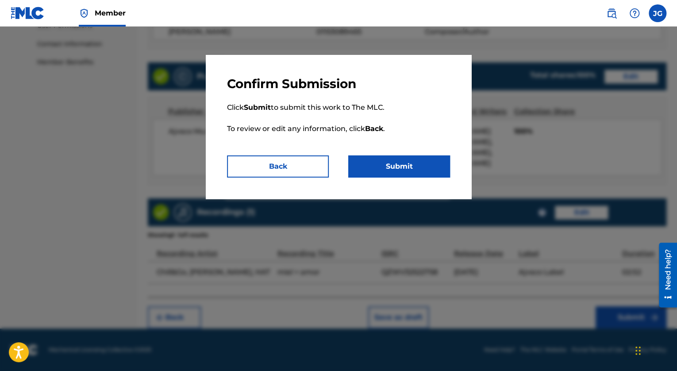
click at [407, 165] on button "Submit" at bounding box center [399, 166] width 102 height 22
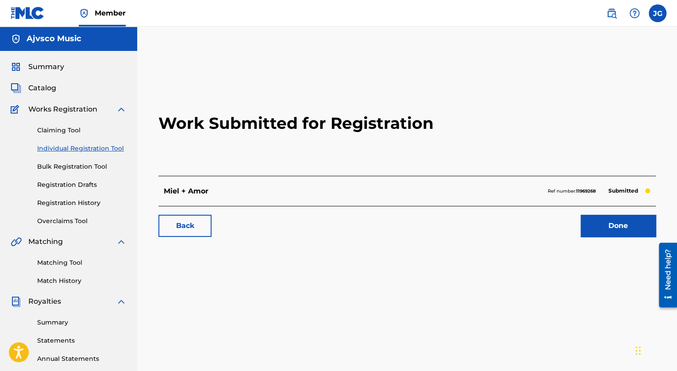
click at [624, 228] on link "Done" at bounding box center [617, 226] width 75 height 22
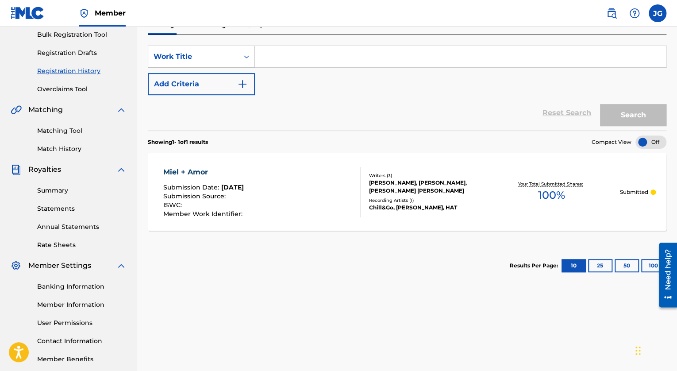
scroll to position [134, 0]
